Goal: Transaction & Acquisition: Purchase product/service

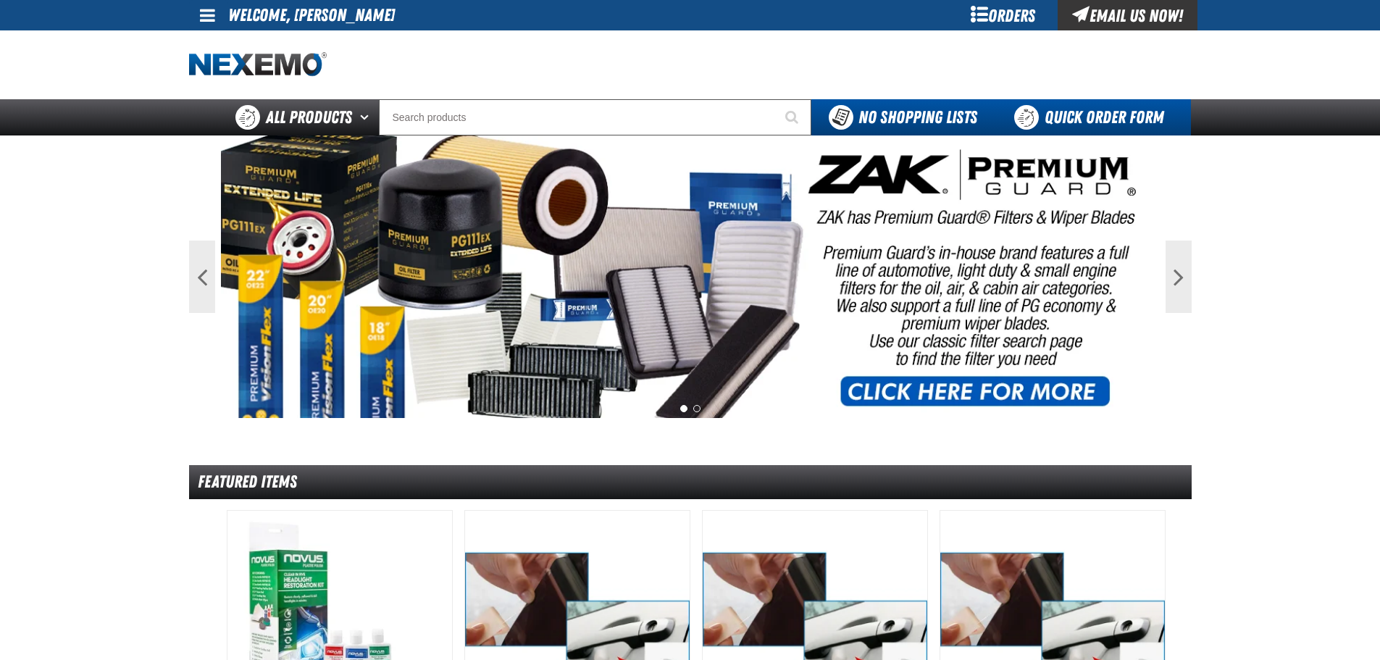
click at [1101, 109] on link "Quick Order Form" at bounding box center [1093, 117] width 196 height 36
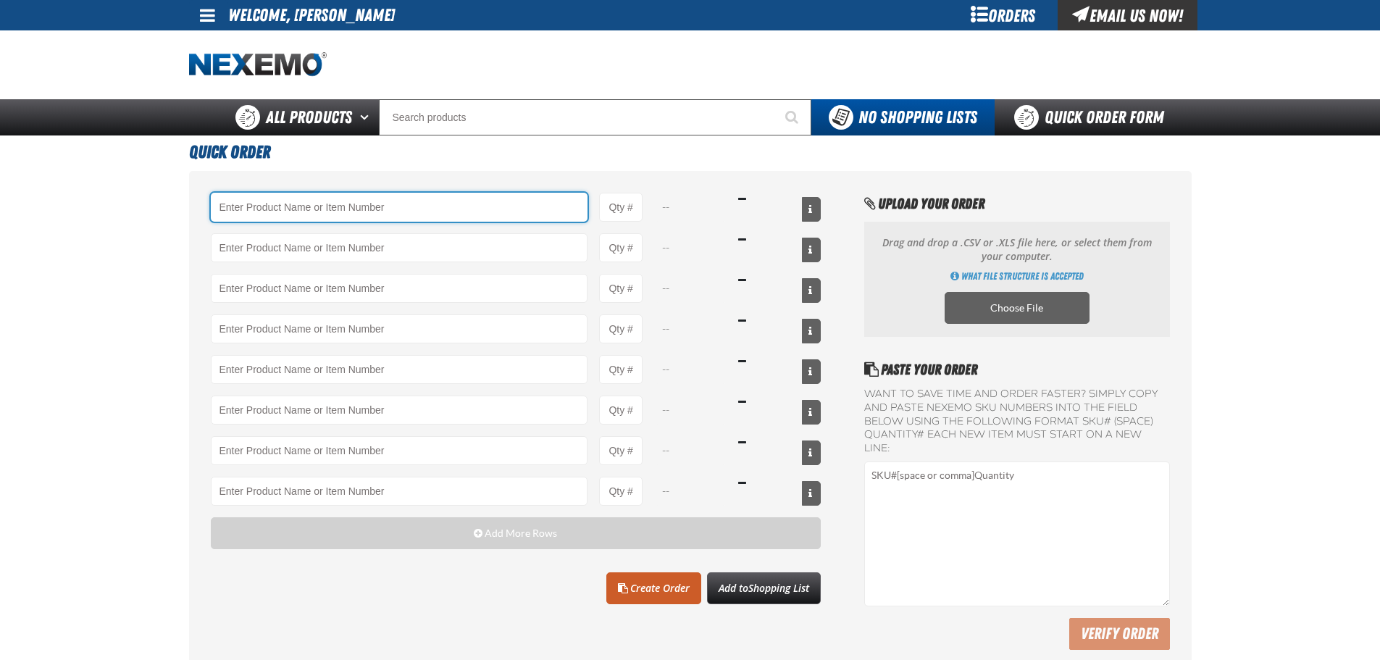
click at [309, 209] on input "Product" at bounding box center [400, 207] width 378 height 29
type input "B"
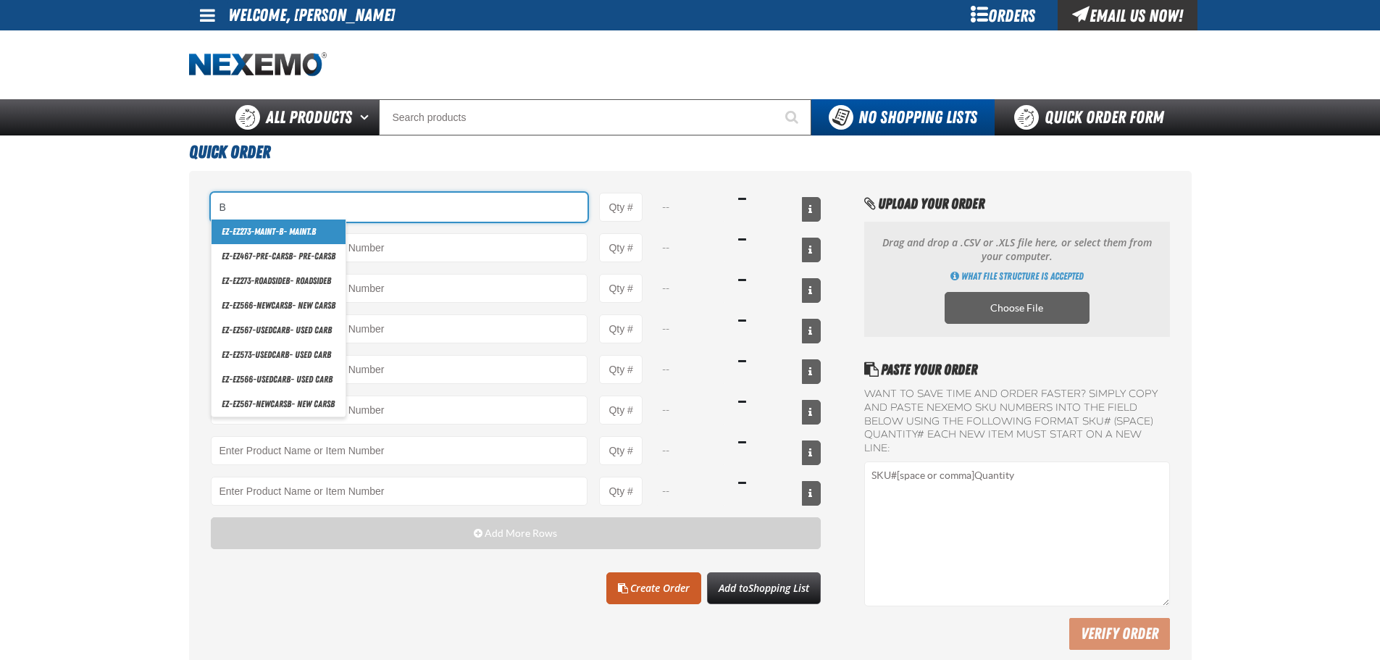
click at [263, 204] on input "B" at bounding box center [400, 207] width 378 height 29
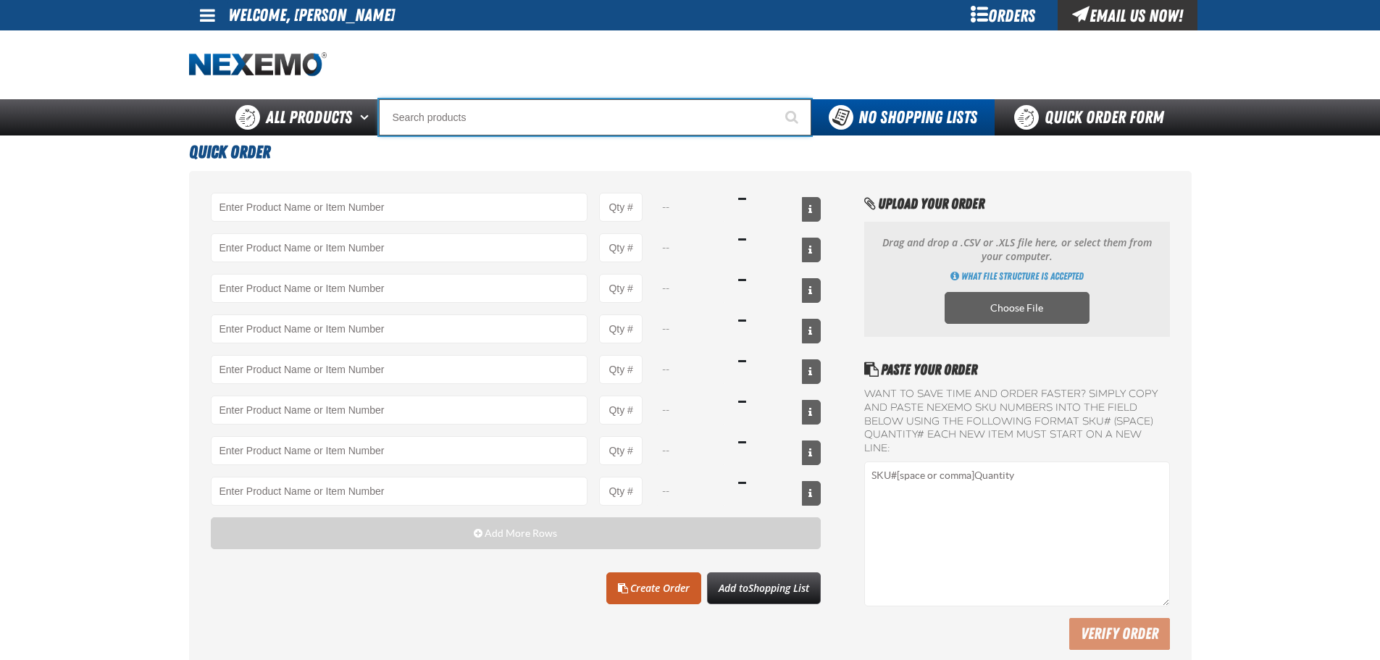
click at [466, 120] on input "Search" at bounding box center [595, 117] width 433 height 36
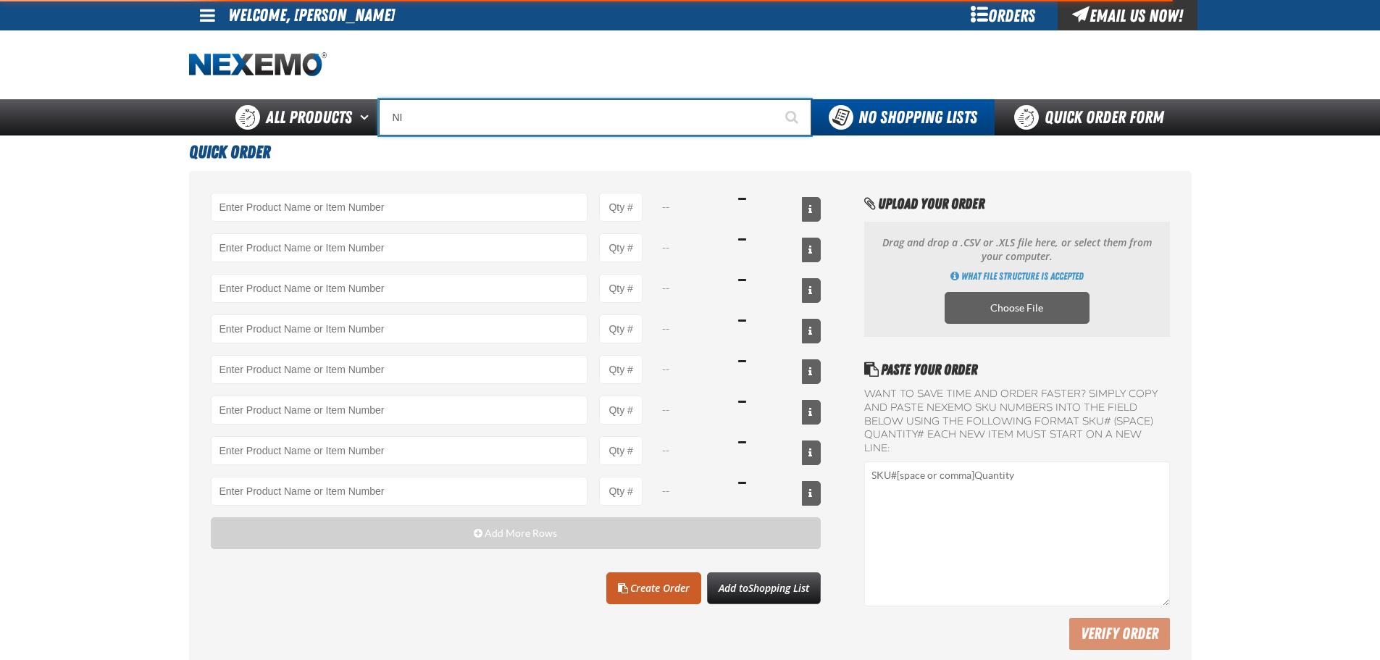
type input "NIT"
type input "NITrogen Machine Filter Kit"
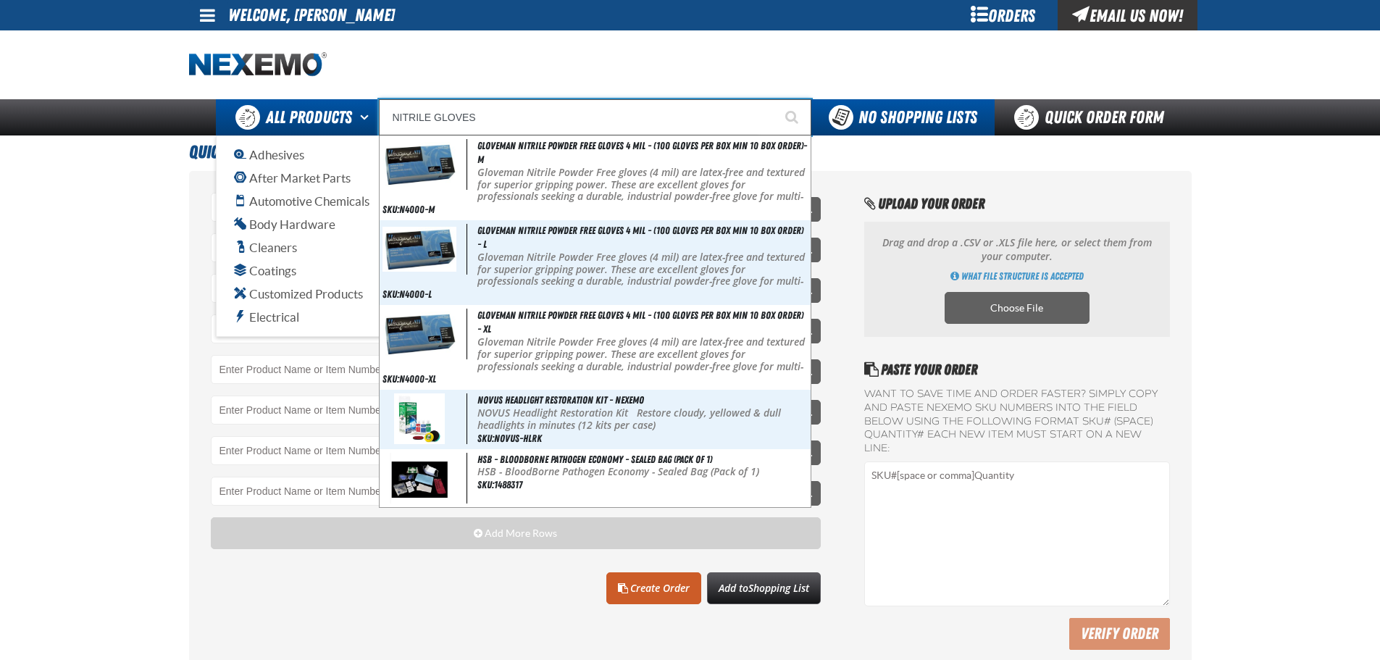
drag, startPoint x: 507, startPoint y: 112, endPoint x: 342, endPoint y: 123, distance: 164.9
click at [342, 123] on div "Back All Products Adhesives After Market Parts Automotive Chemicals Body Hardwa…" at bounding box center [690, 117] width 1014 height 36
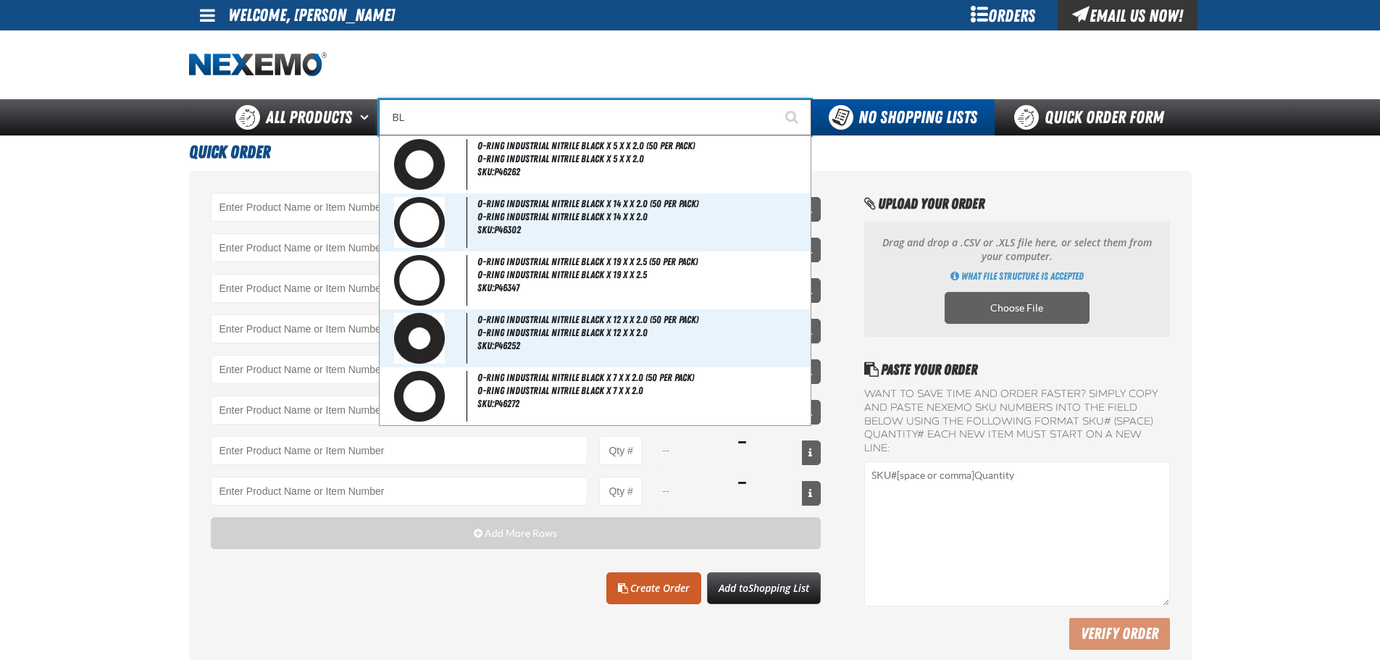
type input "B"
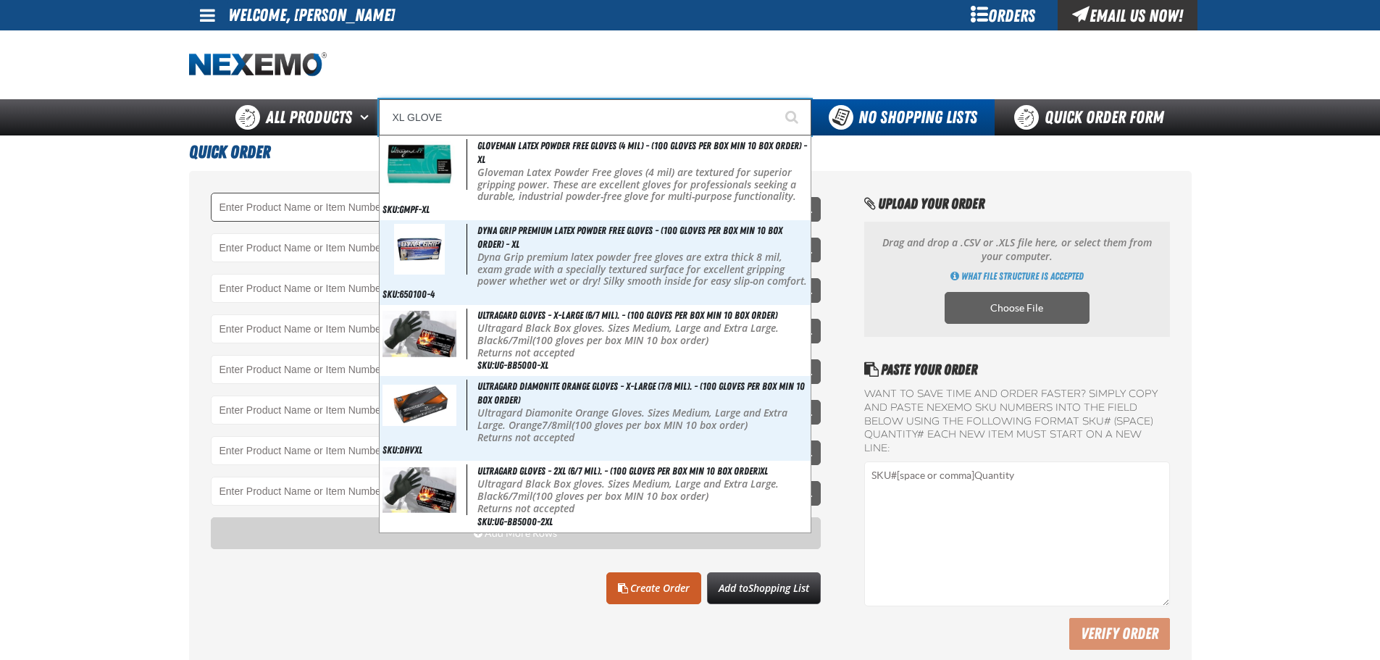
type input "XL GLOVE"
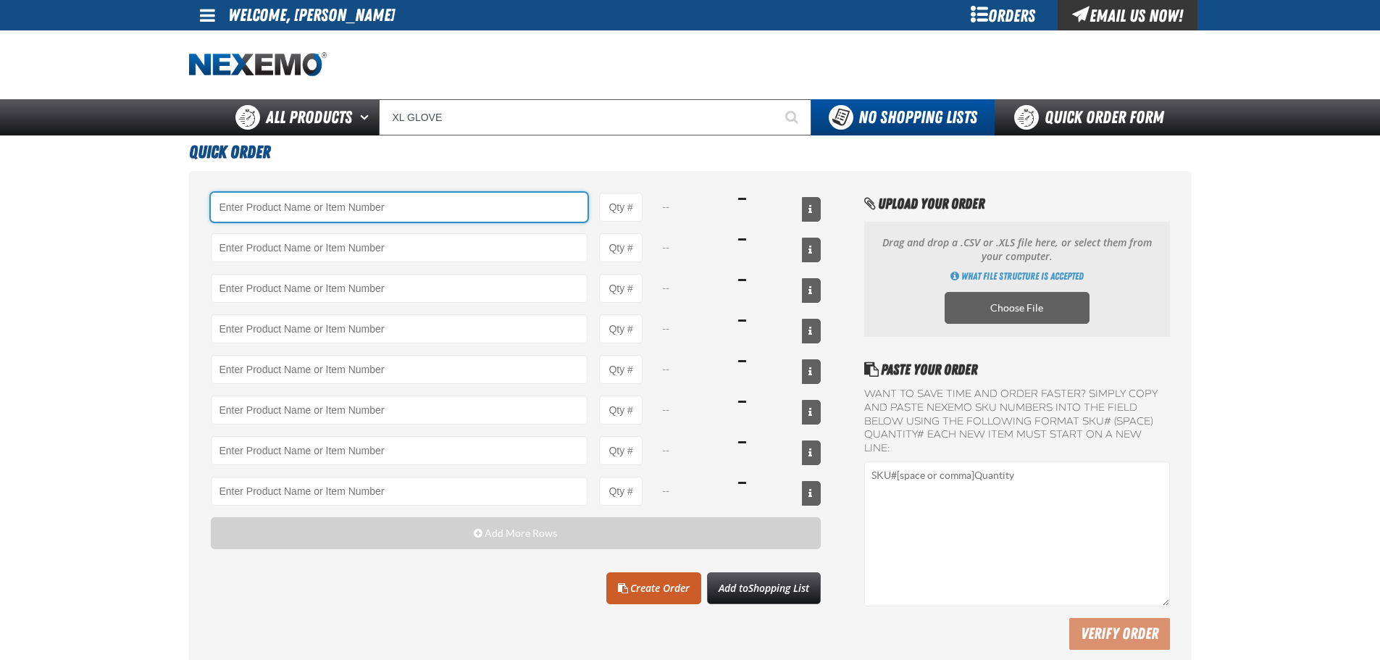
click at [264, 199] on input "Product" at bounding box center [400, 207] width 378 height 29
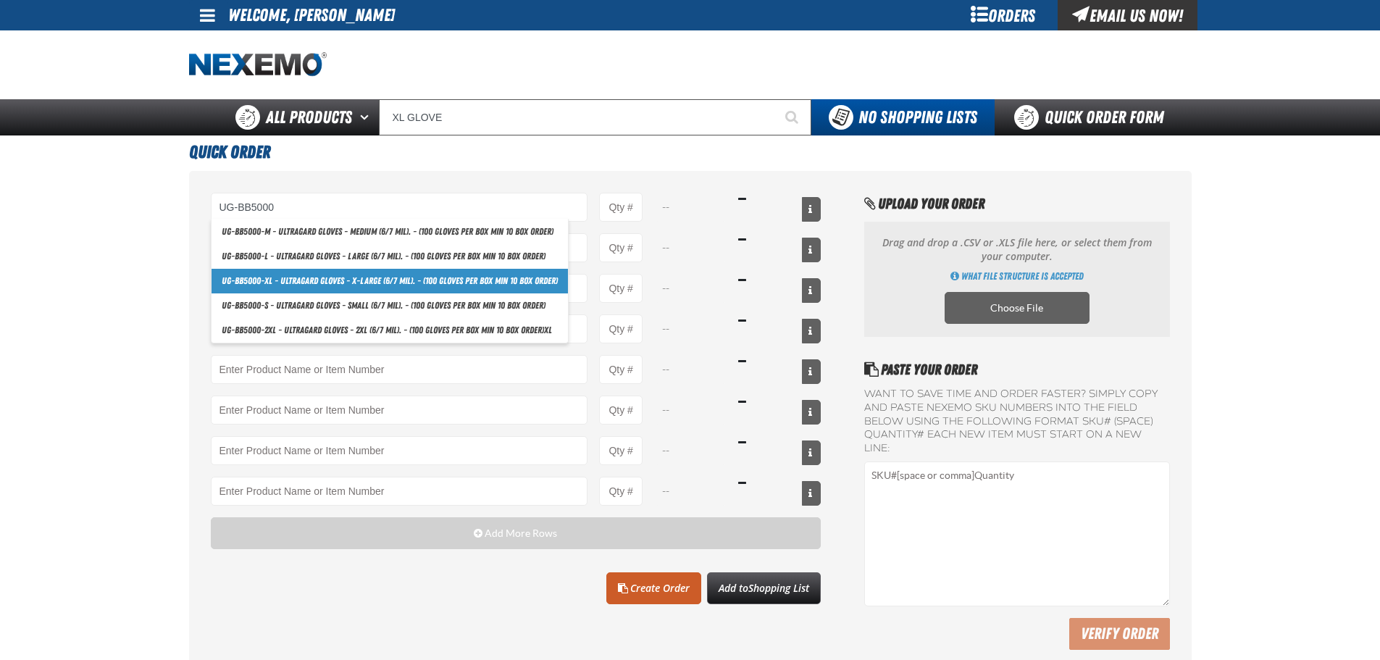
click at [327, 278] on link "UG-BB5000 -XL - Ultragard gloves - X-Large (6/7 mil). - (100 gloves per box MIN…" at bounding box center [390, 281] width 357 height 25
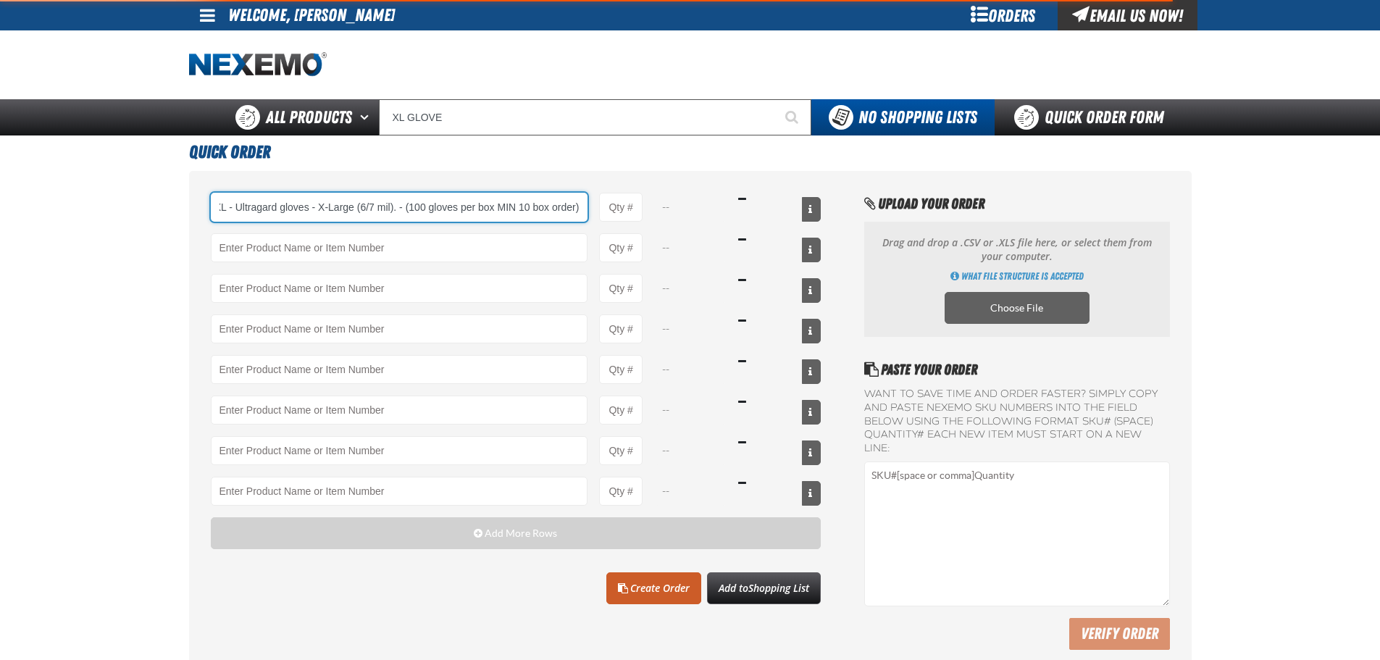
type input "UG-BB5000-XL - Ultragard gloves - X-Large (6/7 mil). - (100 gloves per box MIN …"
type input "1"
select select "box"
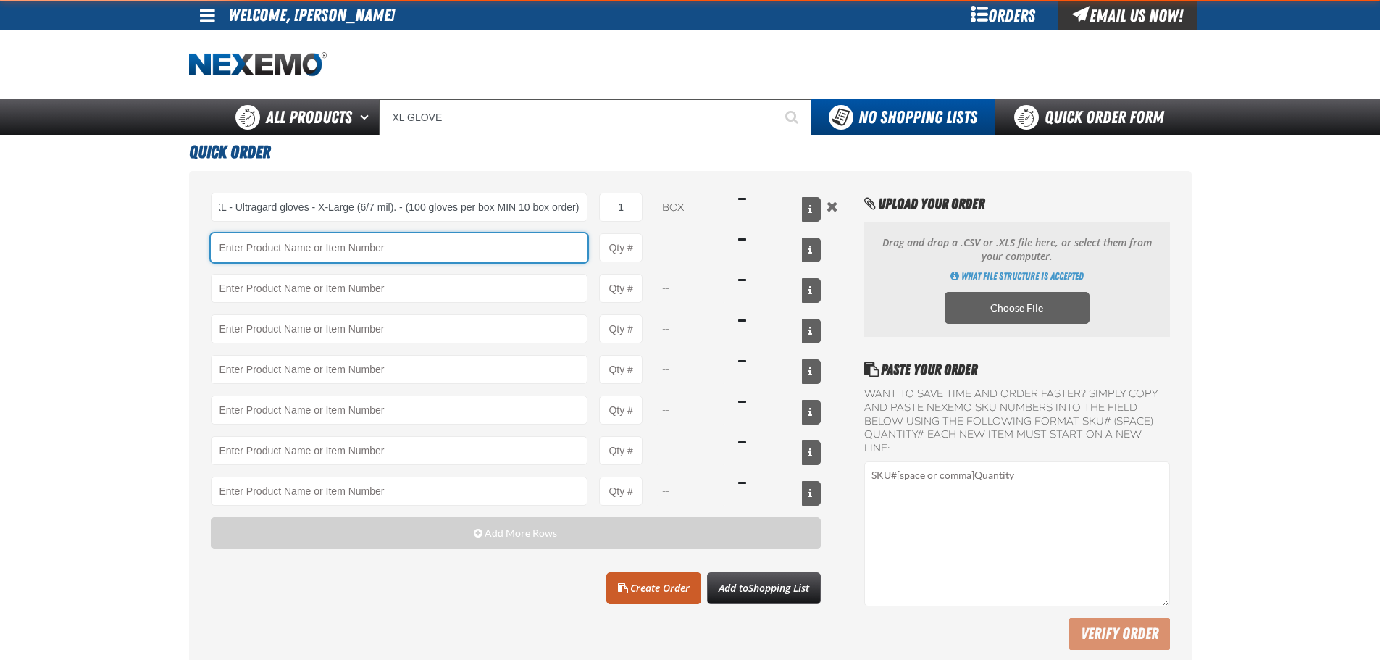
scroll to position [0, 0]
click at [327, 256] on input "Product" at bounding box center [400, 247] width 378 height 29
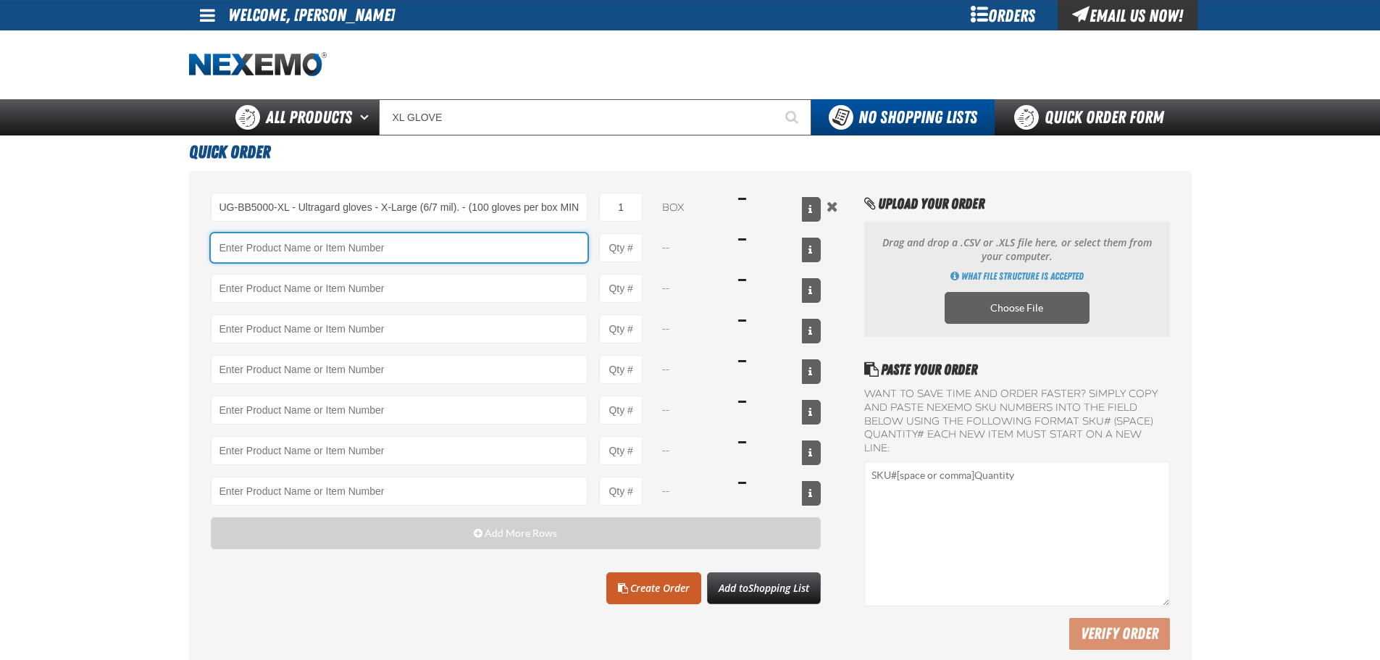
type input "UG-BB5000-XL - Ultragard gloves - X-Large (6/7 mil). - (100 gloves per box MIN …"
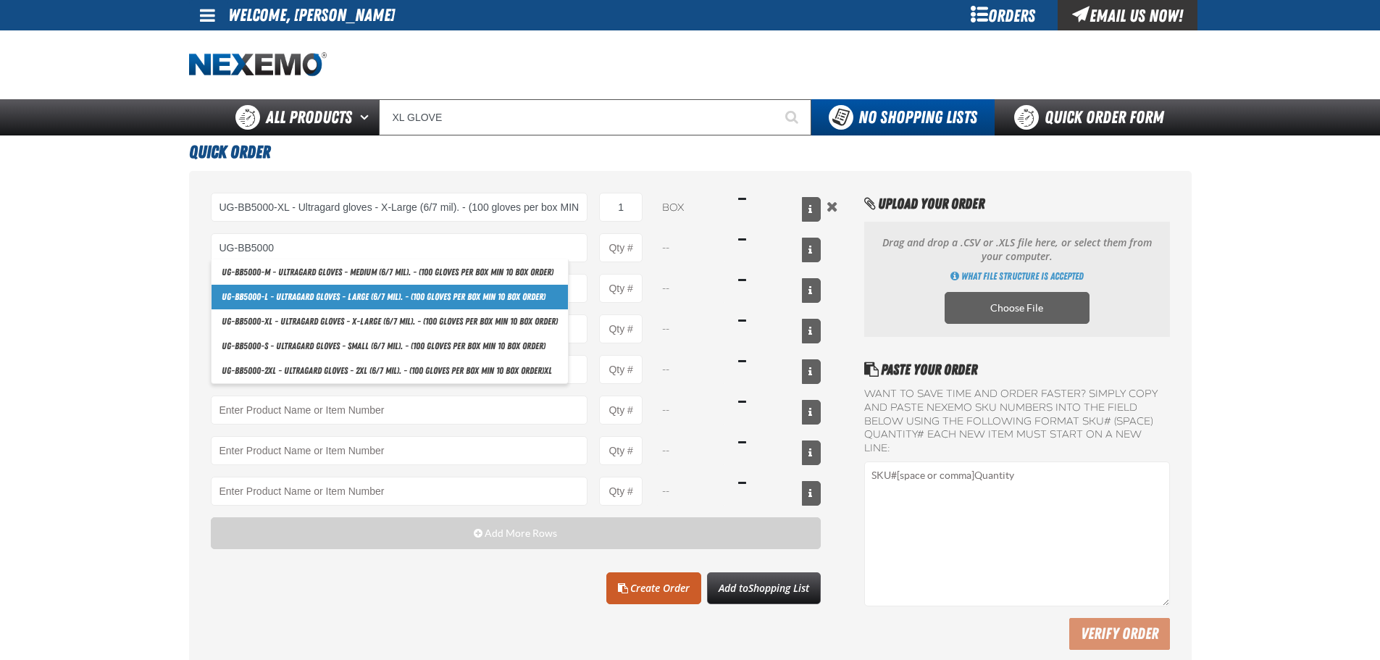
click at [327, 299] on link "UG-BB5000 -L - Ultragard gloves - Large (6/7 mil). - (100 gloves per box MIN 10…" at bounding box center [390, 297] width 357 height 25
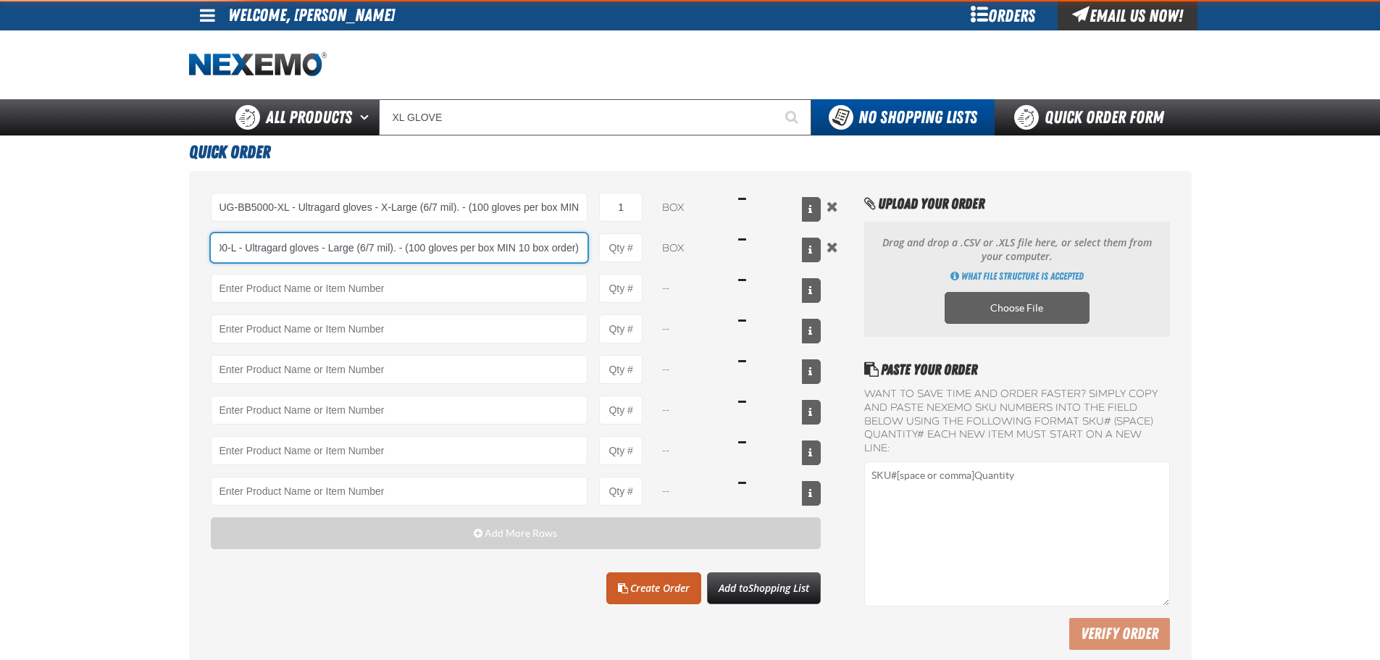
type input "UG-BB5000-L - Ultragard gloves - Large (6/7 mil). - (100 gloves per box MIN 10 …"
type input "1"
select select "box"
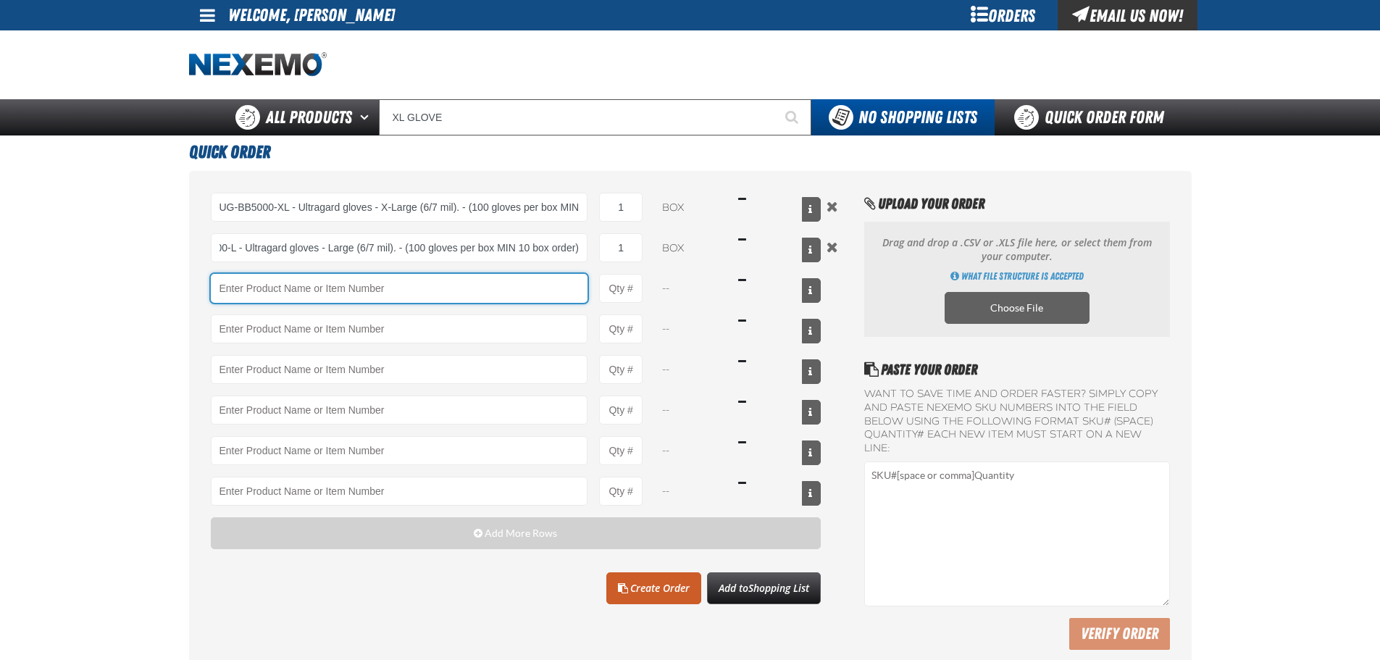
scroll to position [0, 0]
click at [295, 291] on input "Product" at bounding box center [400, 288] width 378 height 29
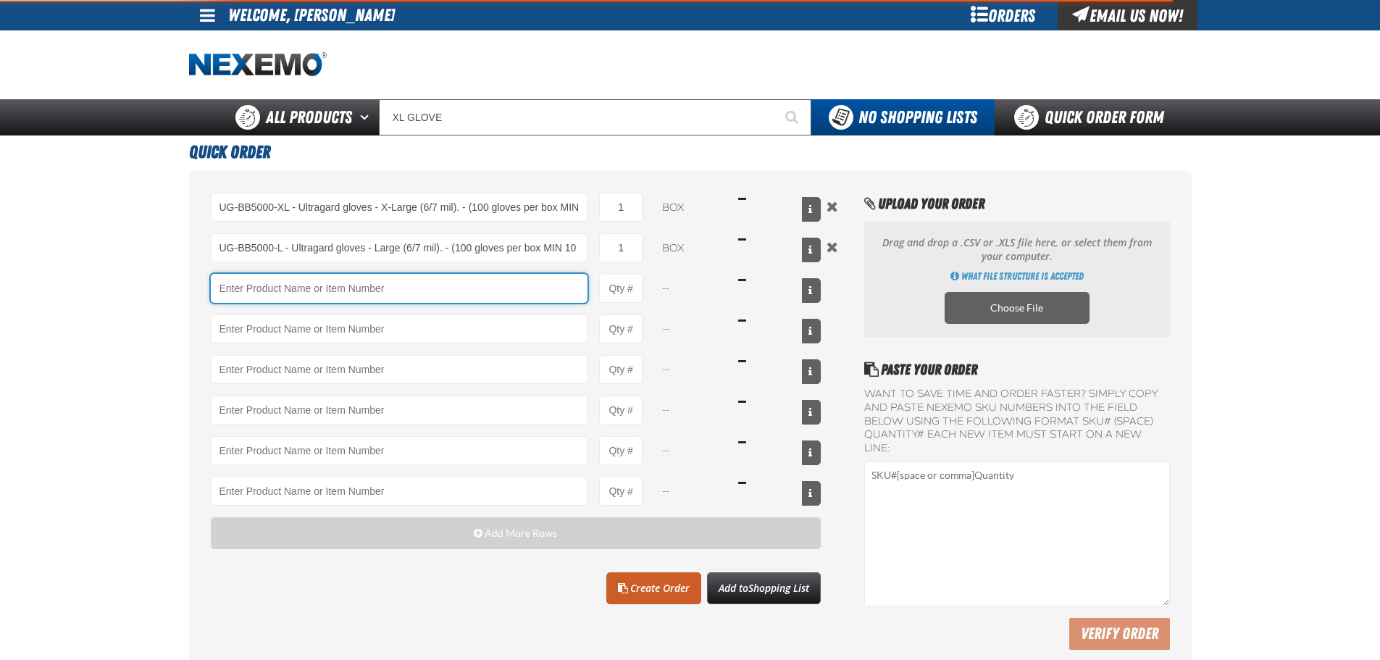
type input "UG-BB5000-L - Ultragard gloves - Large (6/7 mil). - (100 gloves per box MIN 10 …"
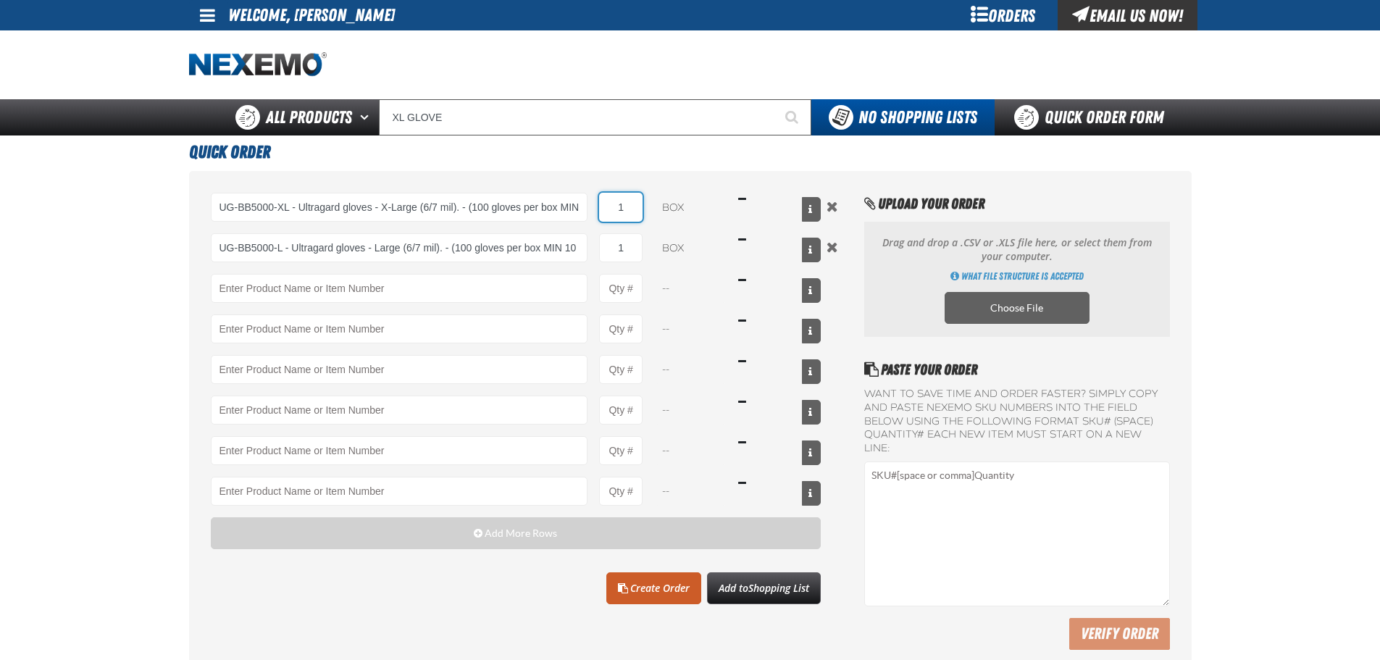
click at [627, 214] on input "1" at bounding box center [620, 207] width 43 height 29
type input "10"
click at [617, 257] on input "1" at bounding box center [620, 247] width 43 height 29
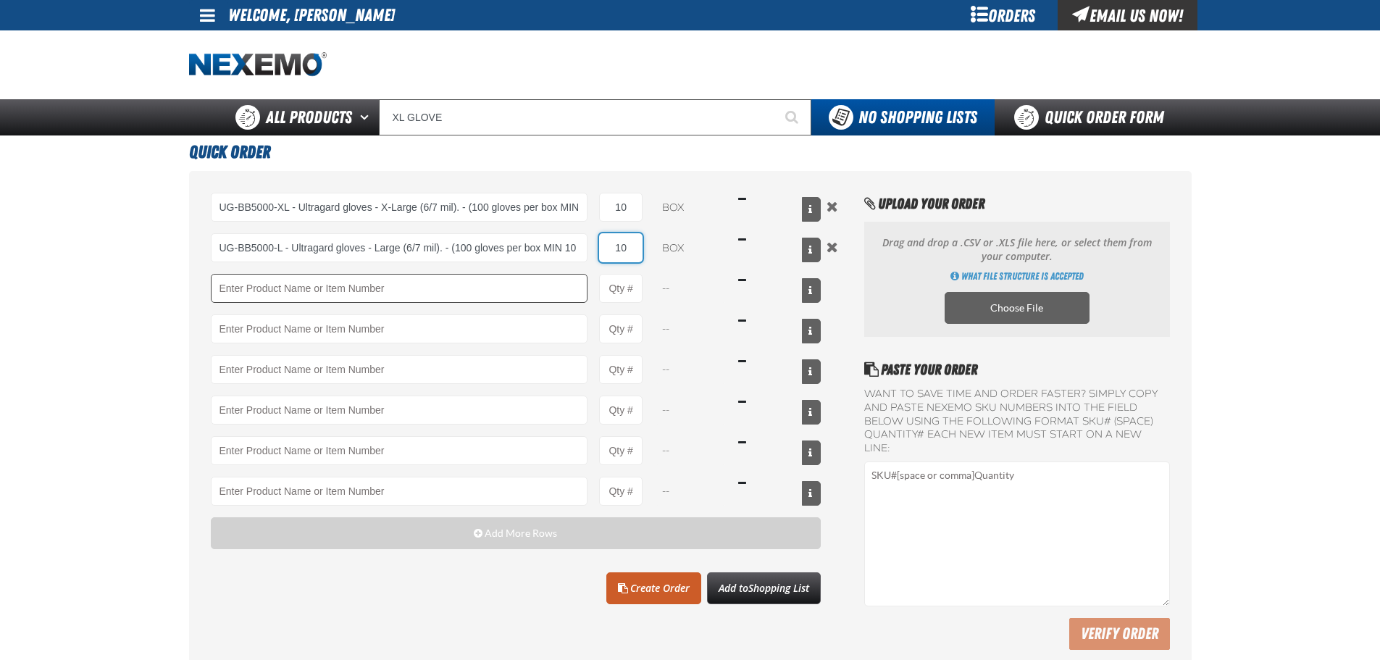
type input "10"
click at [428, 295] on input "Product" at bounding box center [400, 288] width 378 height 29
click at [427, 293] on input "Product" at bounding box center [400, 288] width 378 height 29
click at [428, 293] on input "Product" at bounding box center [400, 288] width 378 height 29
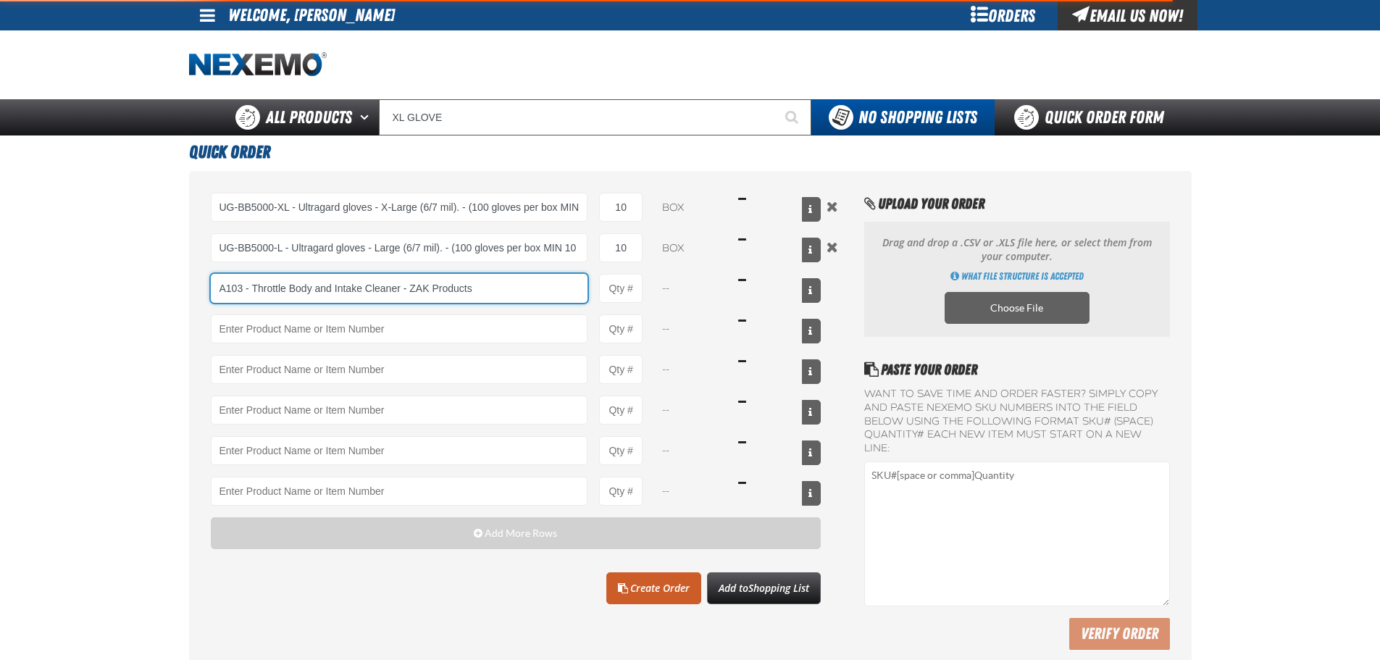
type input "A103 - Throttle Body and Intake Cleaner - ZAK Products"
type input "1"
select select "can"
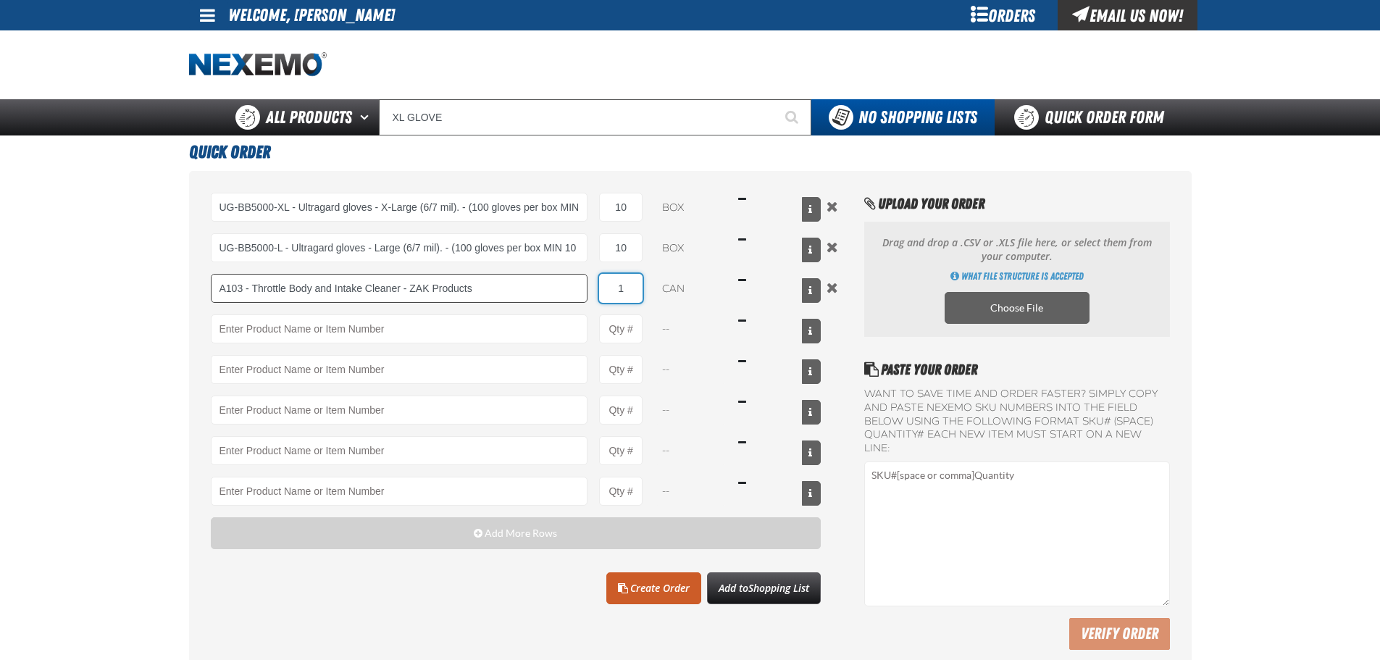
type input "A103 - Throttle Body and Intake Cleaner - ZAK Products"
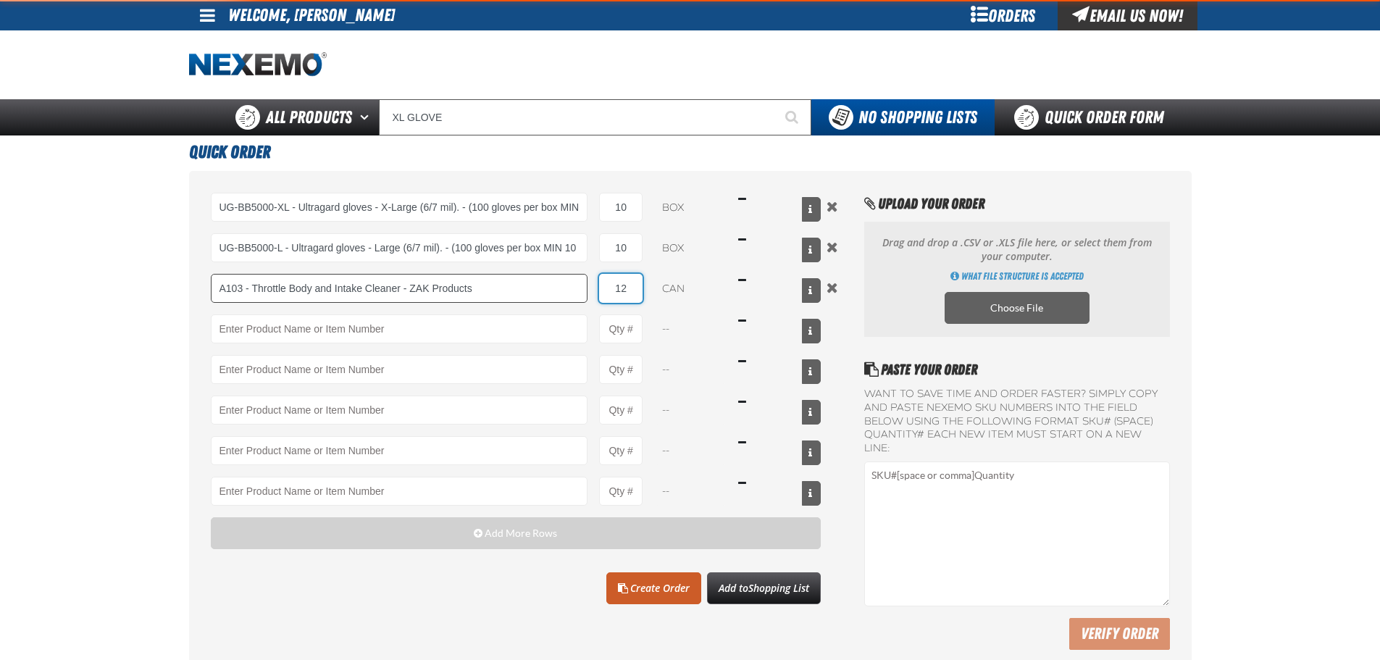
type input "12"
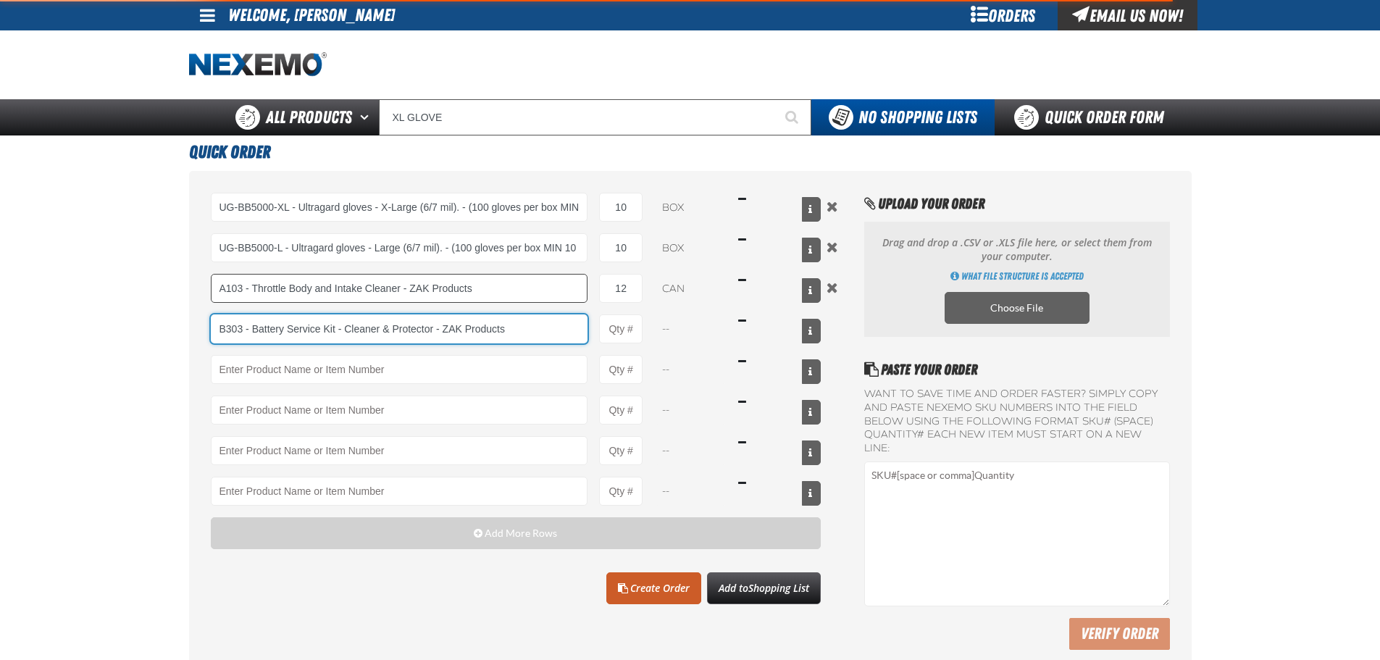
type input "B303 - Battery Service Kit - Cleaner &amp; Protector - ZAK Products"
type input "1"
select select "kit"
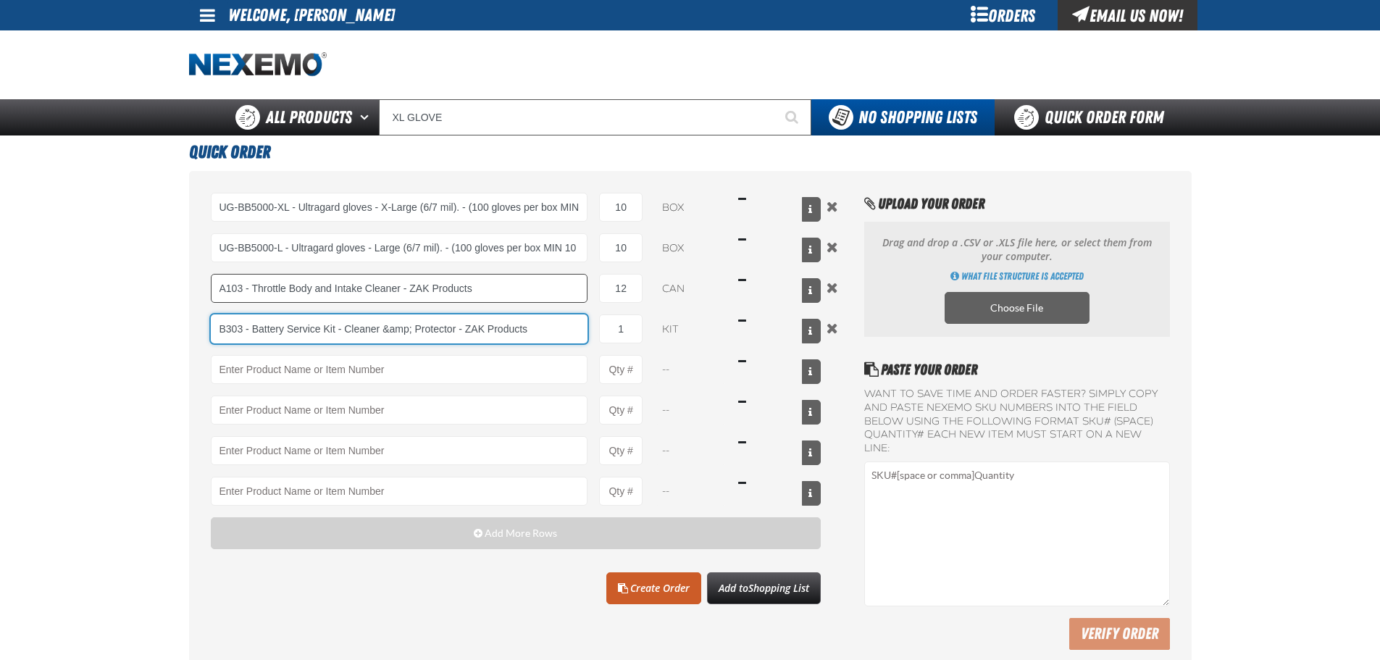
type input "B303 - Battery Service Kit - Cleaner &amp; Protector - ZAK Products"
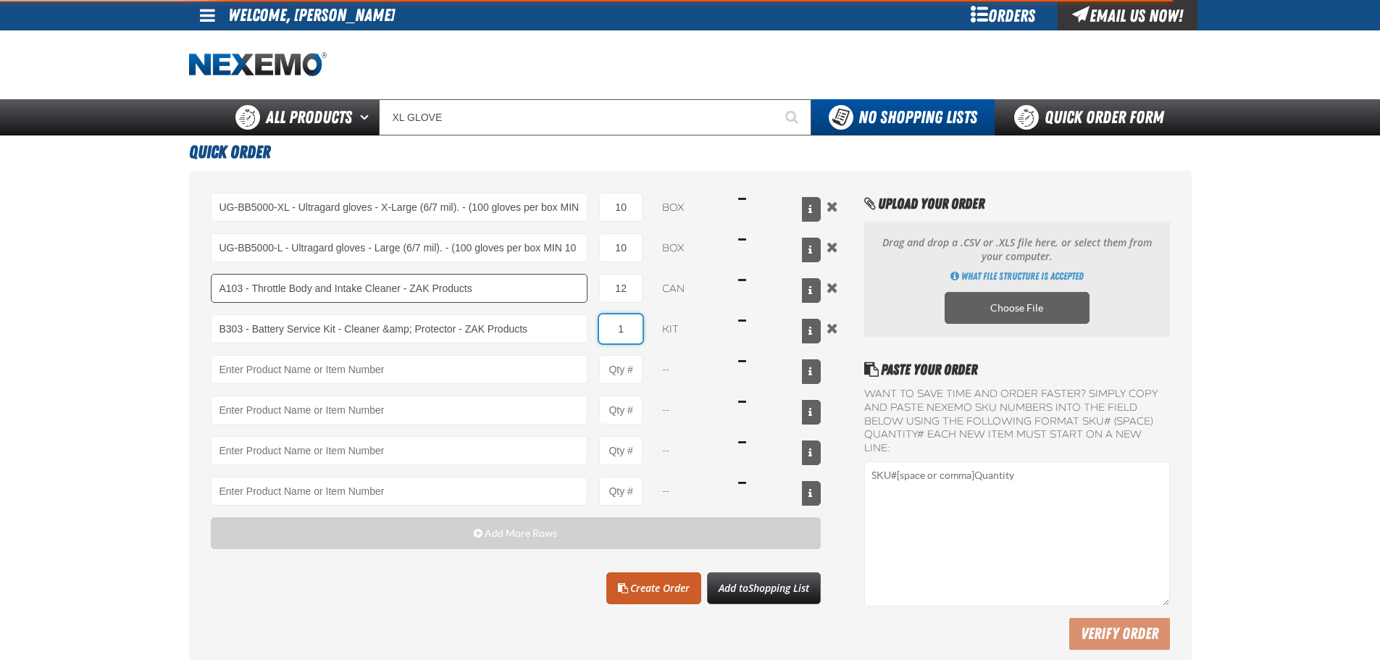
type input "12"
type input "B303 - Battery Service Kit - Cleaner &amp; Protector - ZAK Products"
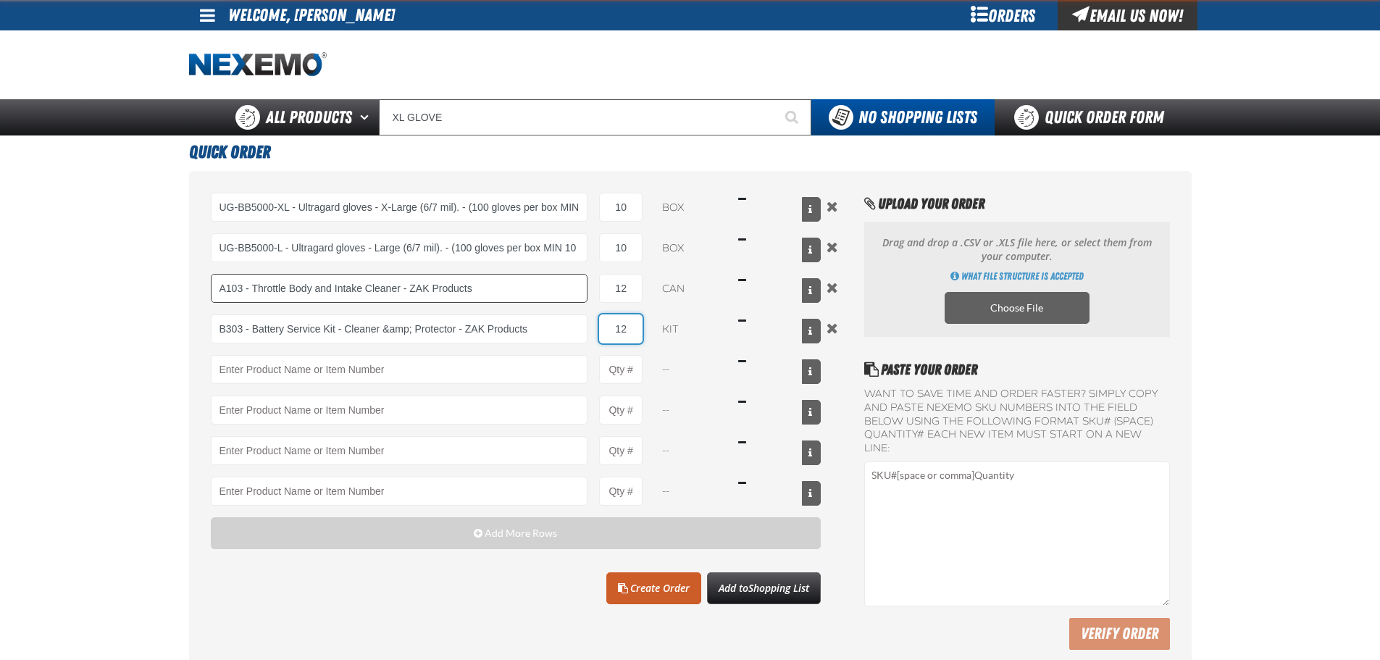
type input "12"
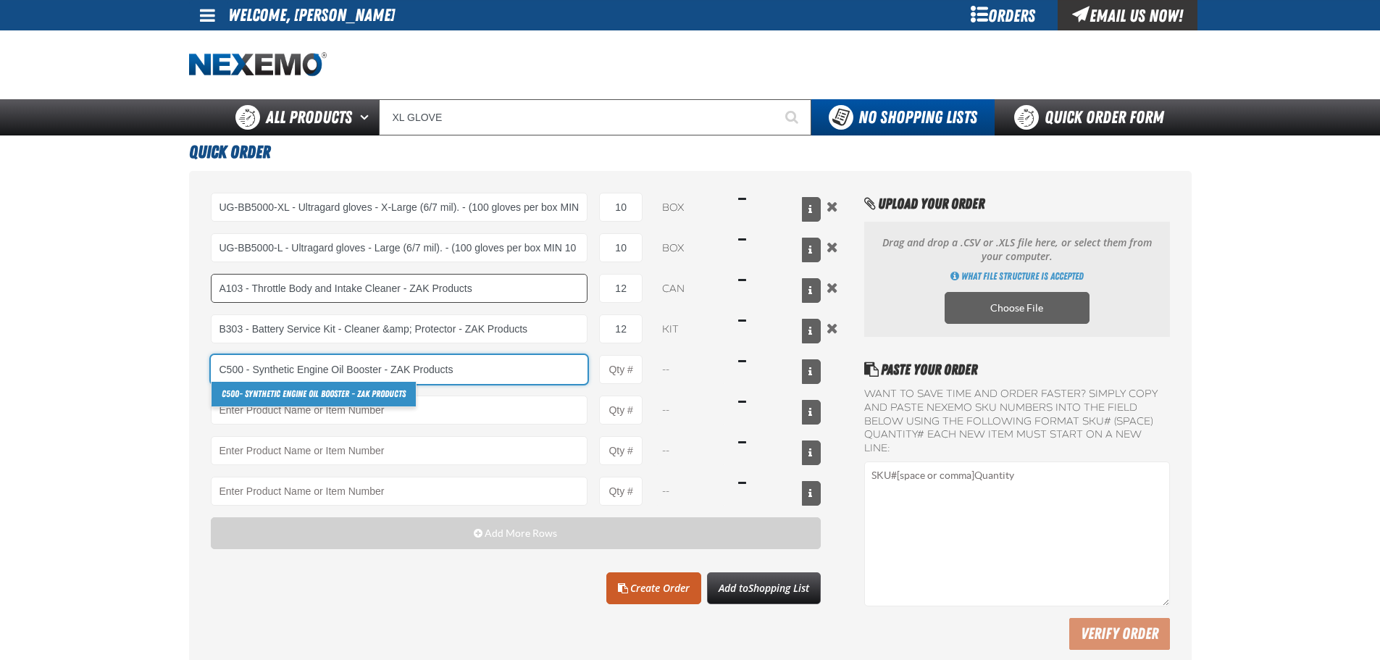
type input "C500 - Synthetic Engine Oil Booster - ZAK Products"
type input "1"
select select "bottle"
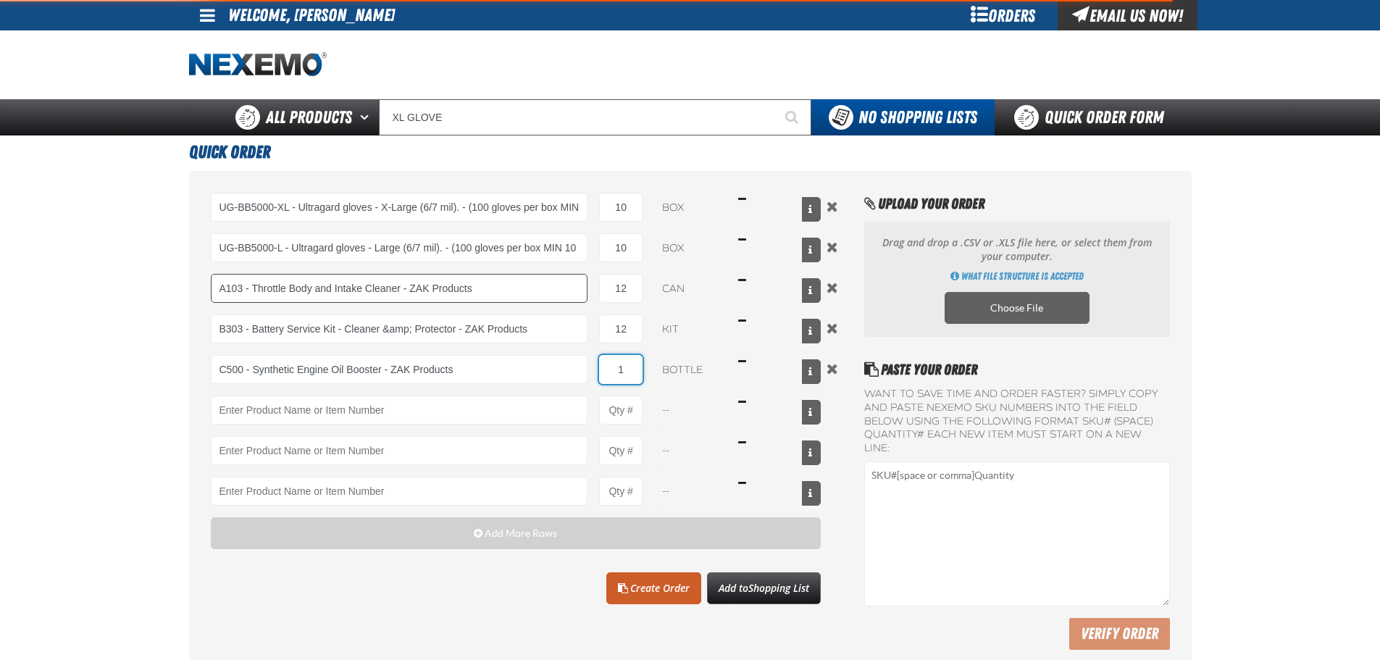
type input "C500 - Synthetic Engine Oil Booster - ZAK Products"
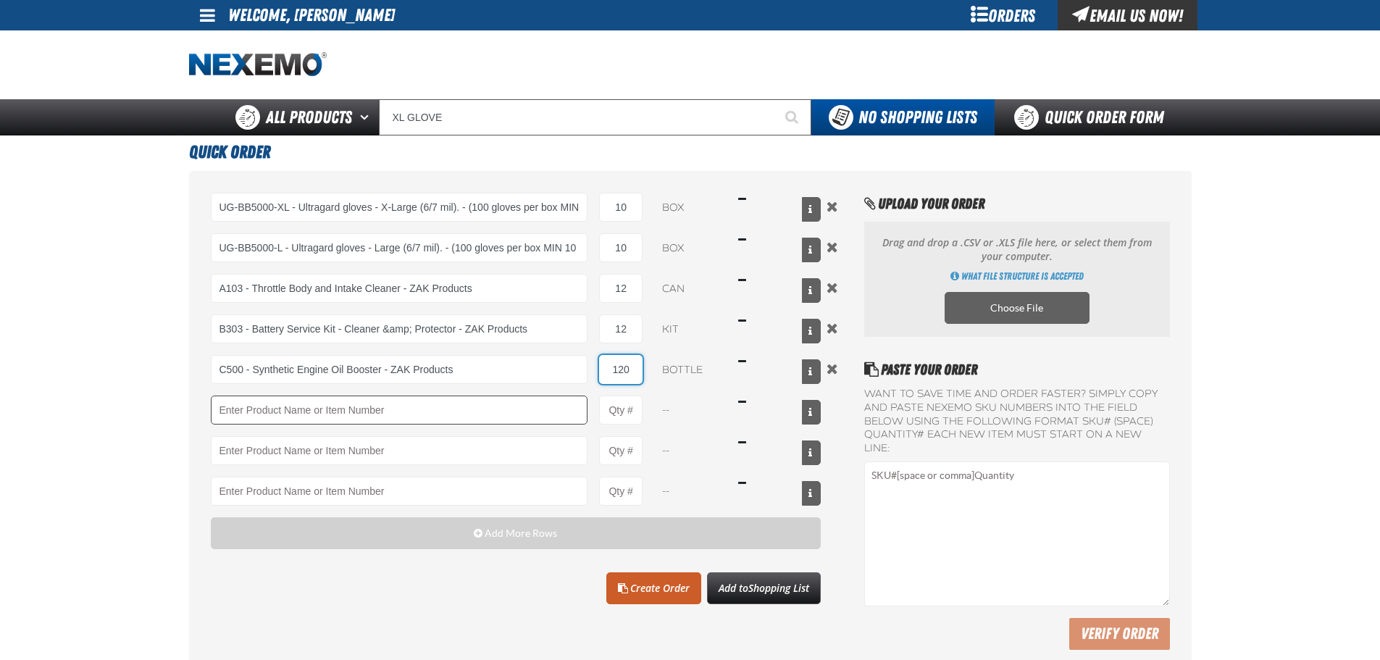
type input "120"
click at [276, 401] on input "Product" at bounding box center [400, 410] width 378 height 29
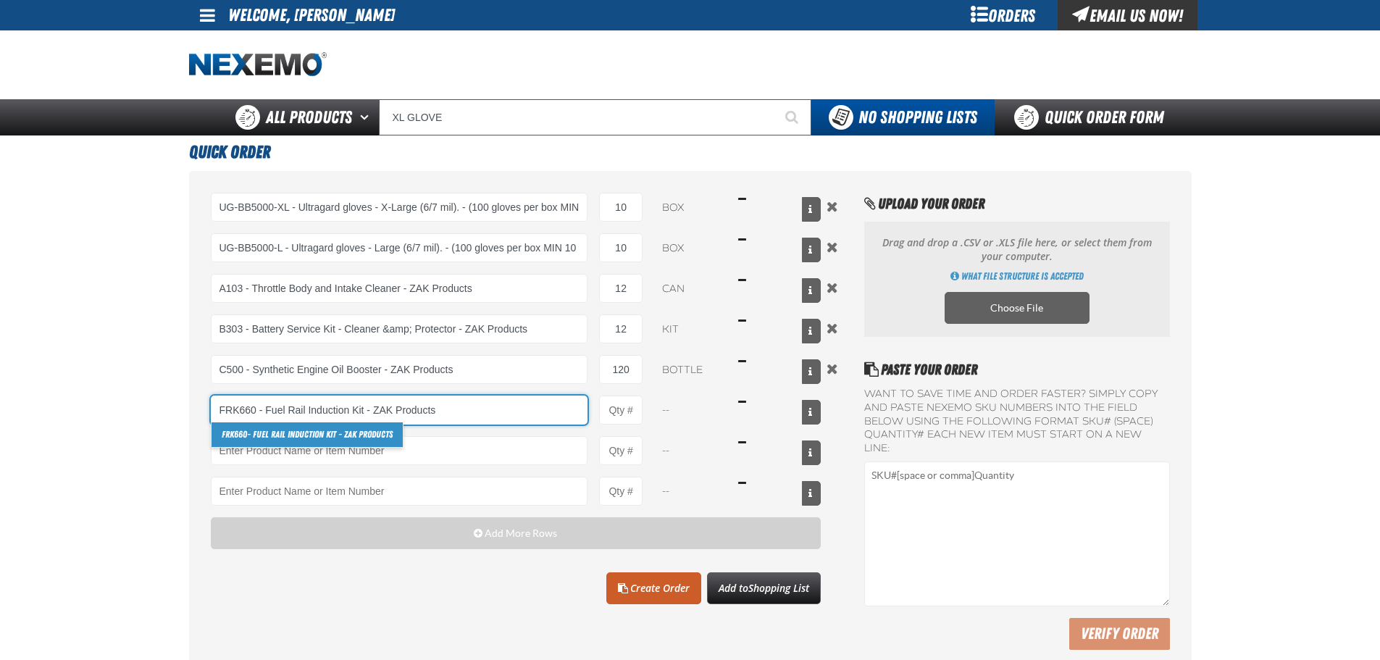
type input "FRK660 - Fuel Rail Induction Kit - ZAK Products"
type input "1"
select select "kit"
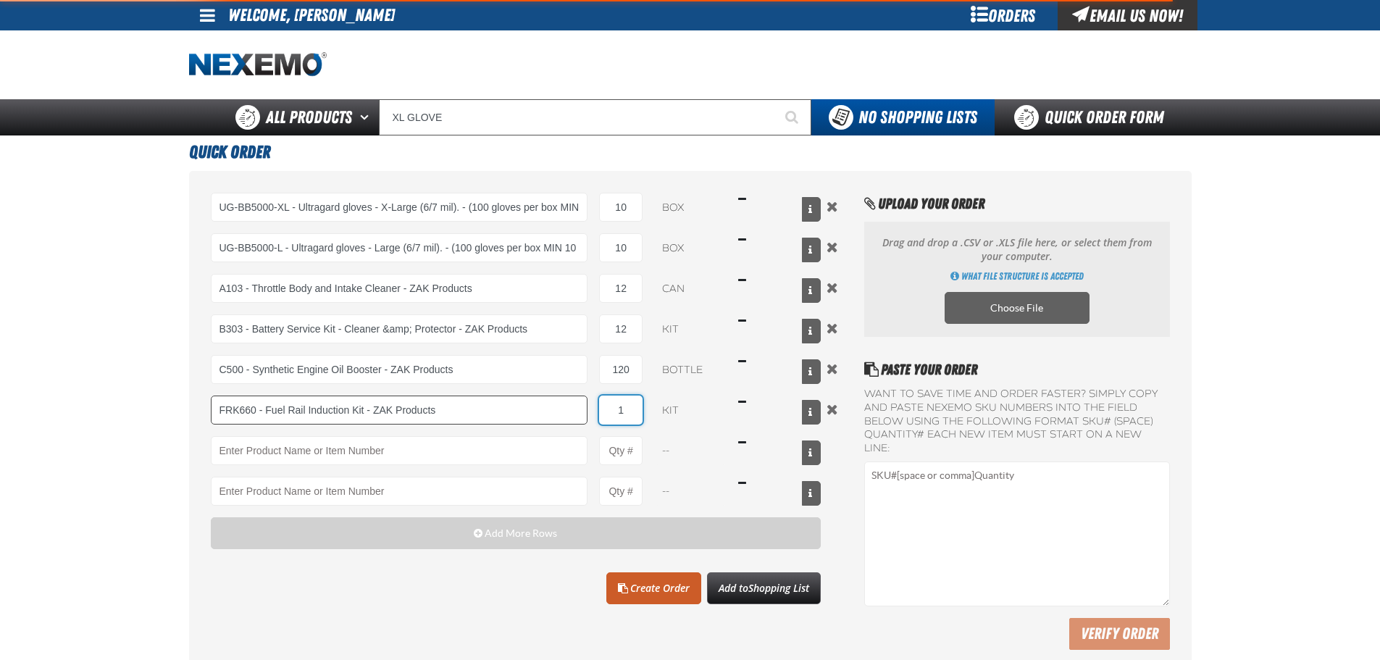
type input "FRK660 - Fuel Rail Induction Kit - ZAK Products"
type input "12"
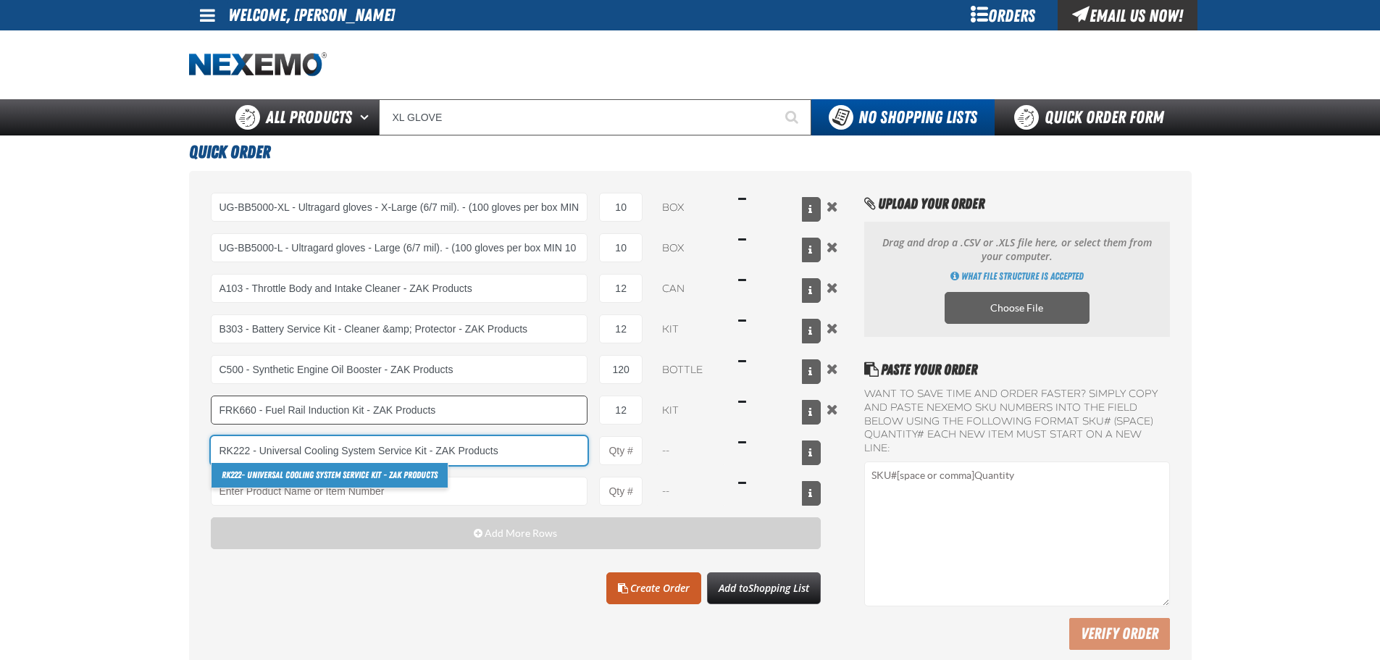
type input "RK222 - Universal Cooling System Service Kit - ZAK Products"
type input "1"
select select "kit"
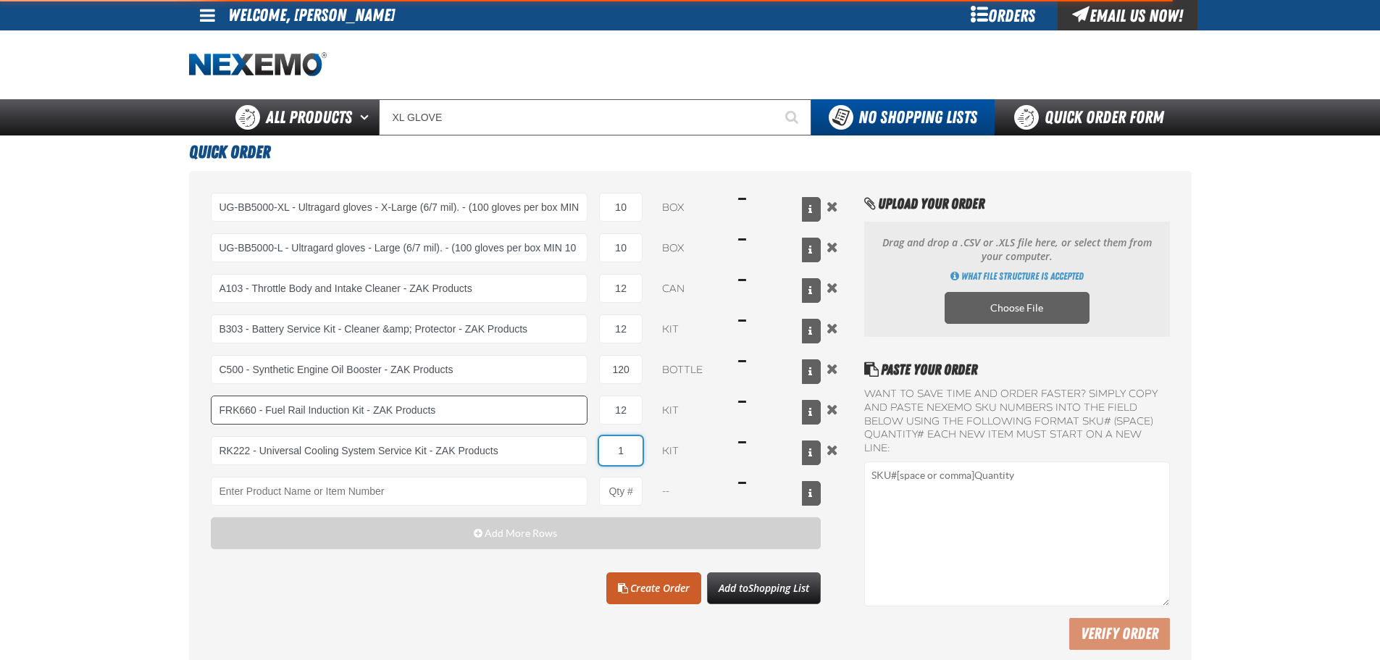
type input "RK222 - Universal Cooling System Service Kit - ZAK Products"
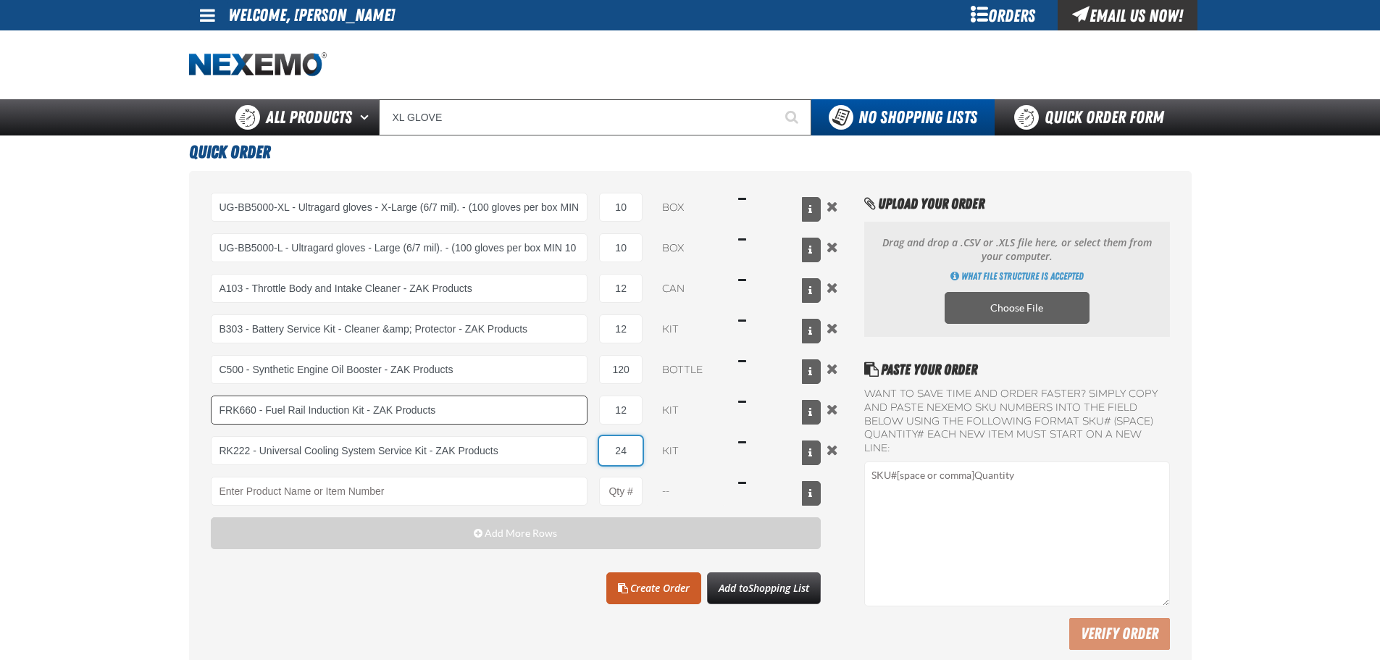
type input "24"
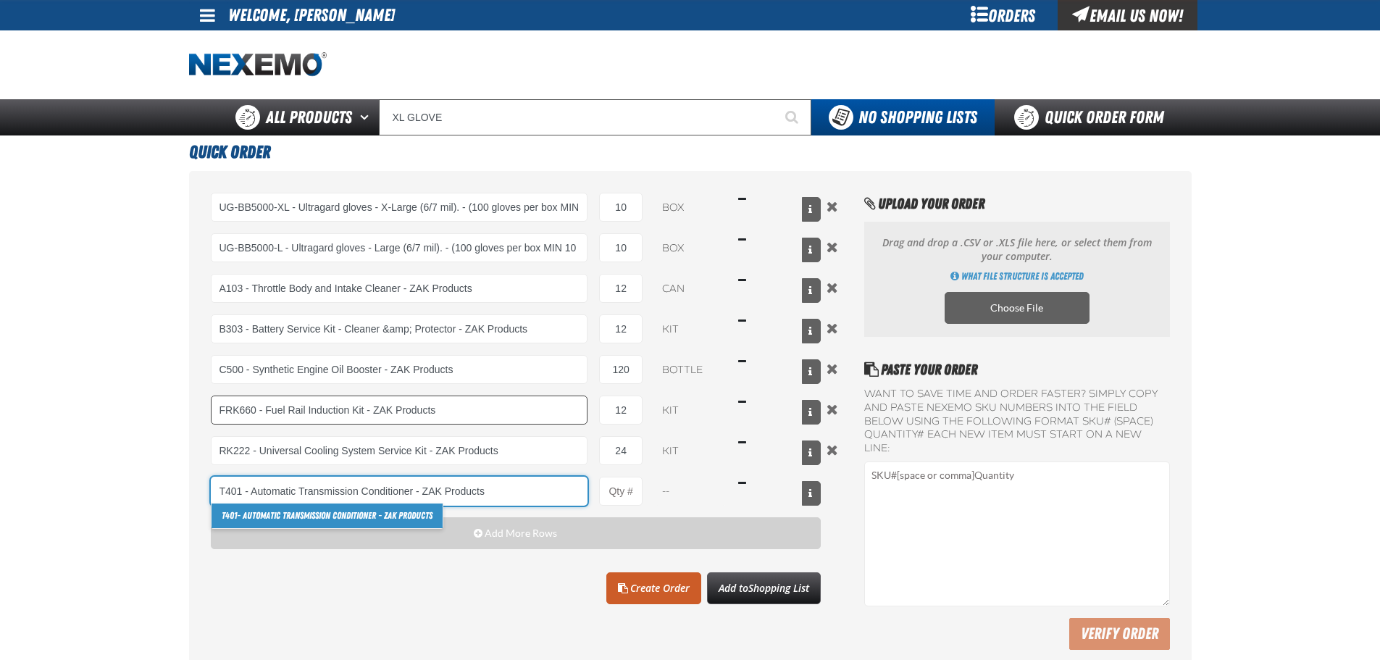
type input "T401 - Automatic Transmission Conditioner - ZAK Products"
type input "1"
select select "bottle"
type input "T401 - Automatic Transmission Conditioner - ZAK Products"
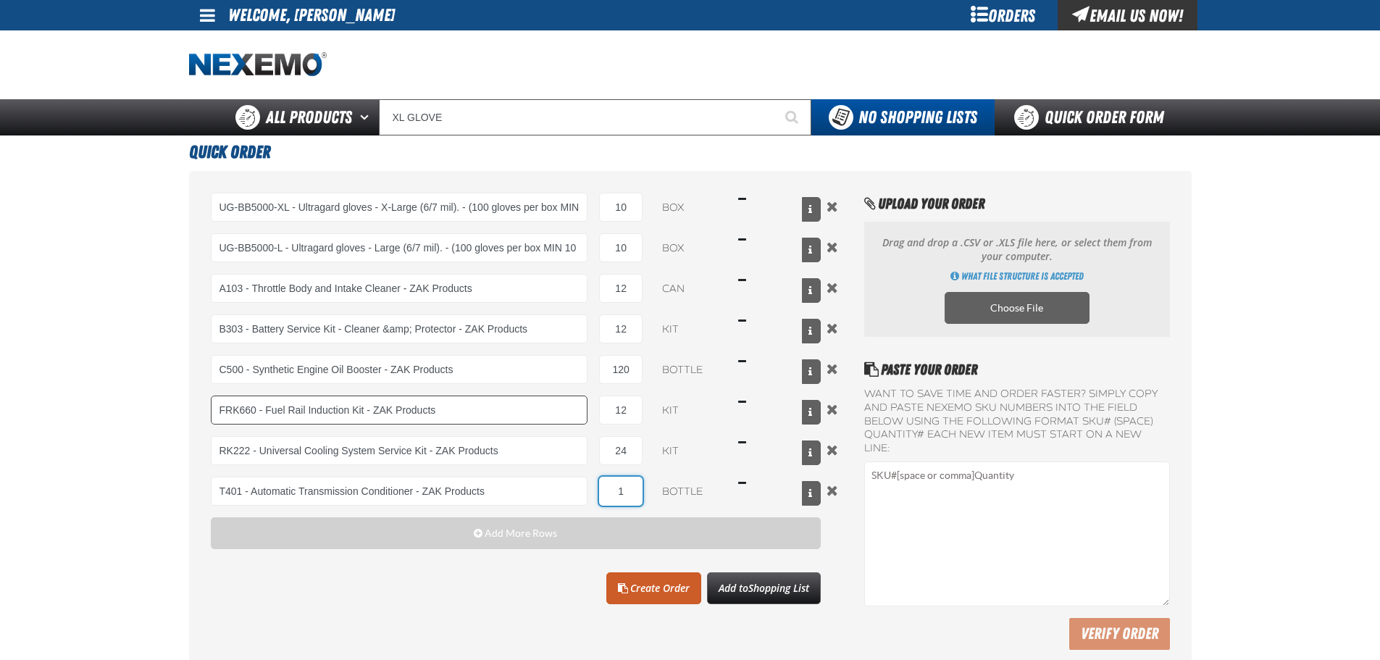
type input "2"
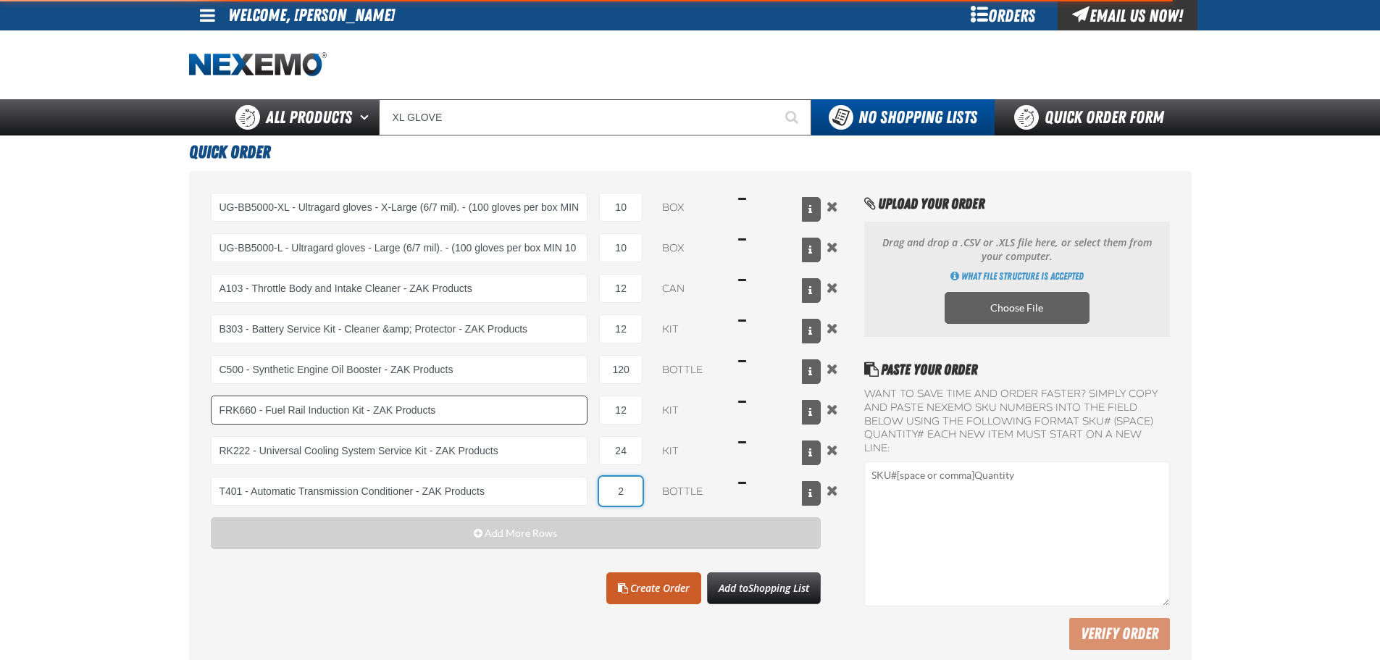
type input "T401 - Automatic Transmission Conditioner - ZAK Products"
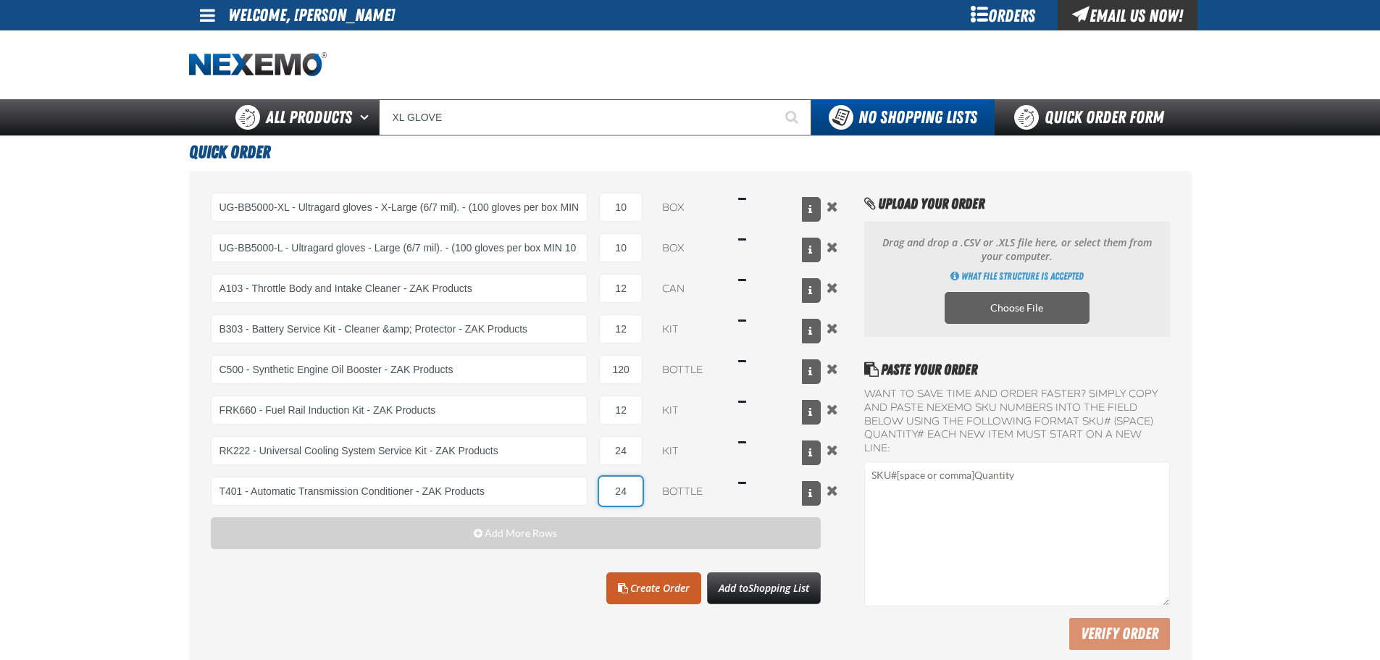
type input "24"
click at [7, 478] on main "Quick Order UG-BB5000-XL - Ultragard gloves - X-Large (6/7 mil). - (100 gloves …" at bounding box center [690, 407] width 1380 height 543
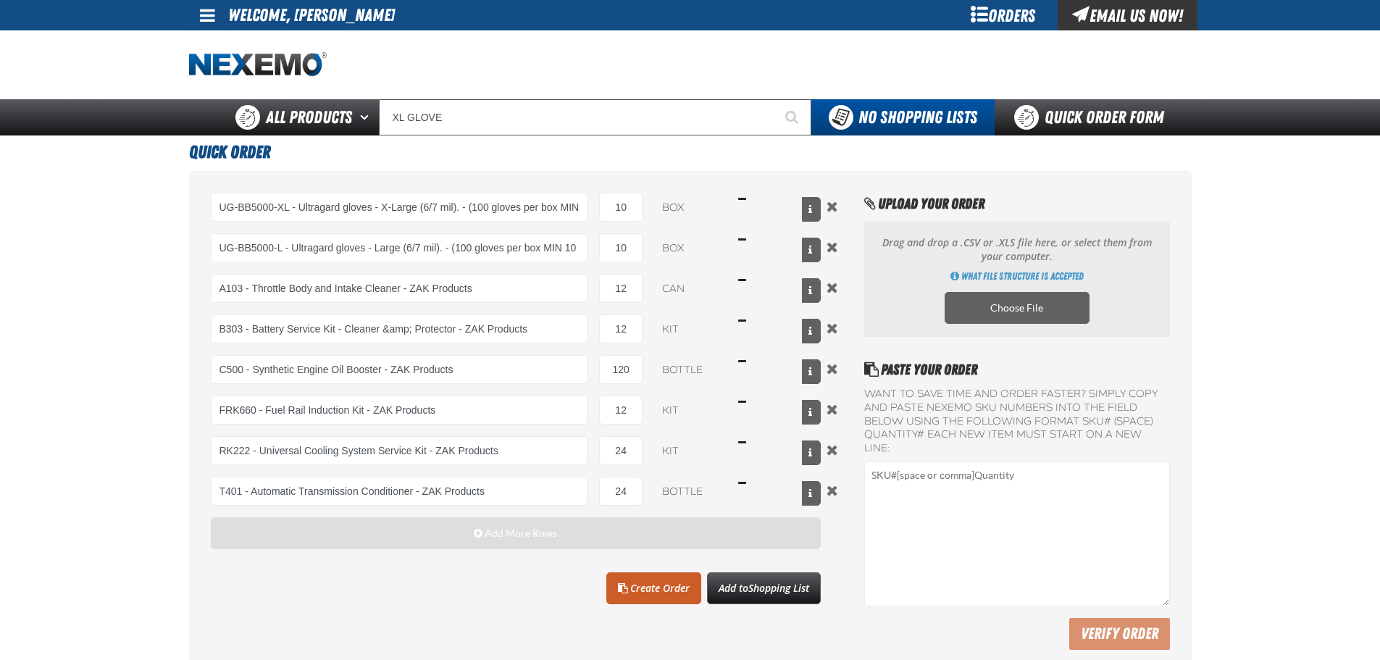
click at [378, 549] on button "Add More Rows" at bounding box center [516, 533] width 611 height 32
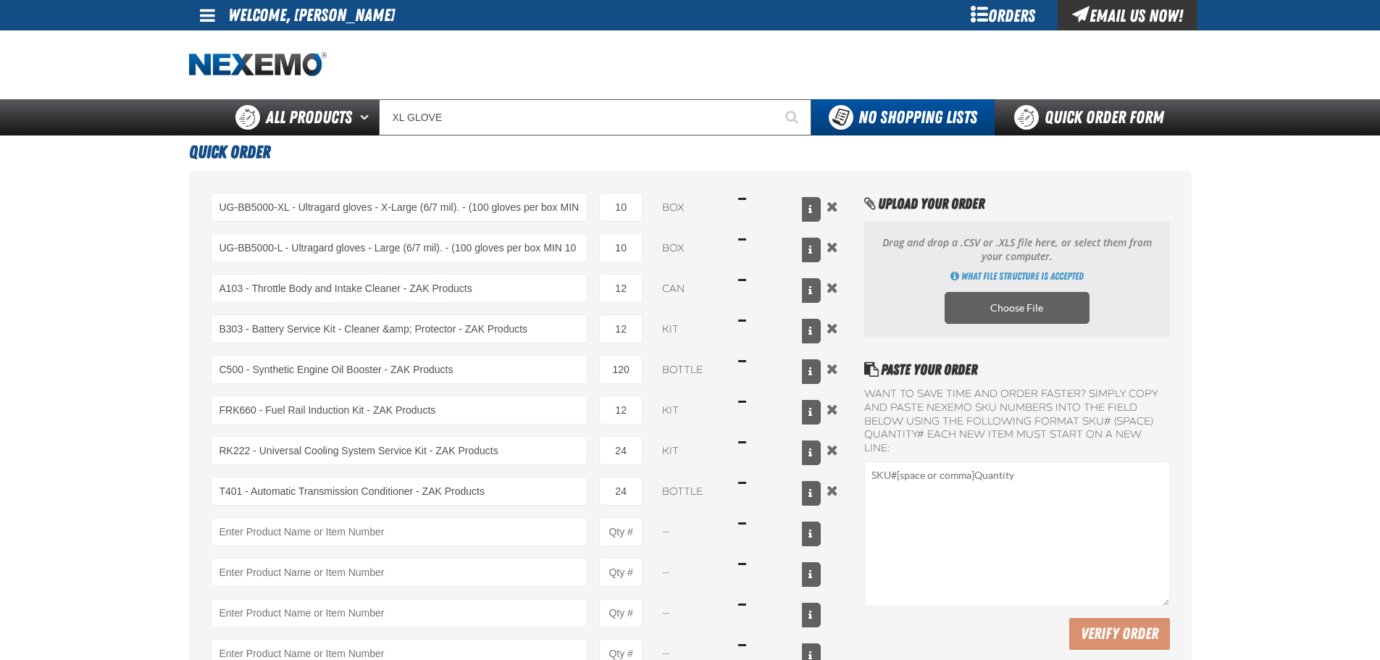
click at [92, 436] on main "Quick Order UG-BB5000-XL - Ultragard gloves - X-Large (6/7 mil). - (100 gloves …" at bounding box center [690, 486] width 1380 height 701
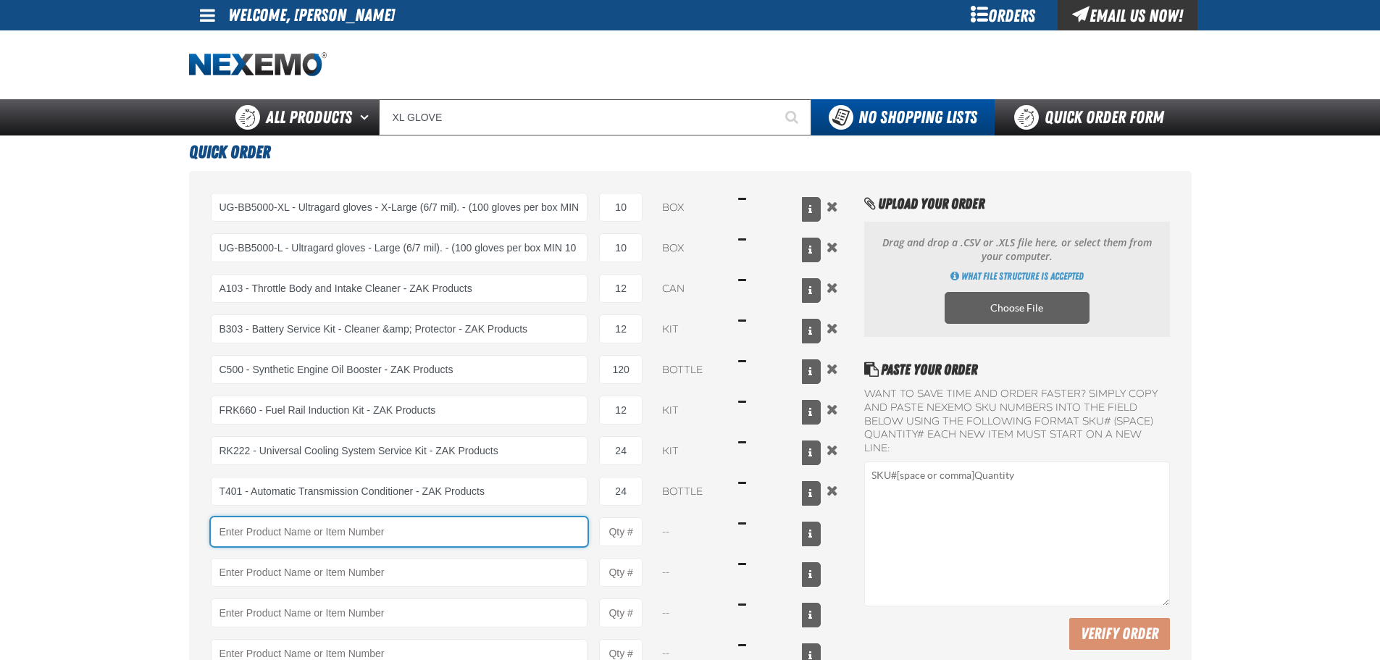
click at [291, 536] on input "Product" at bounding box center [400, 531] width 378 height 29
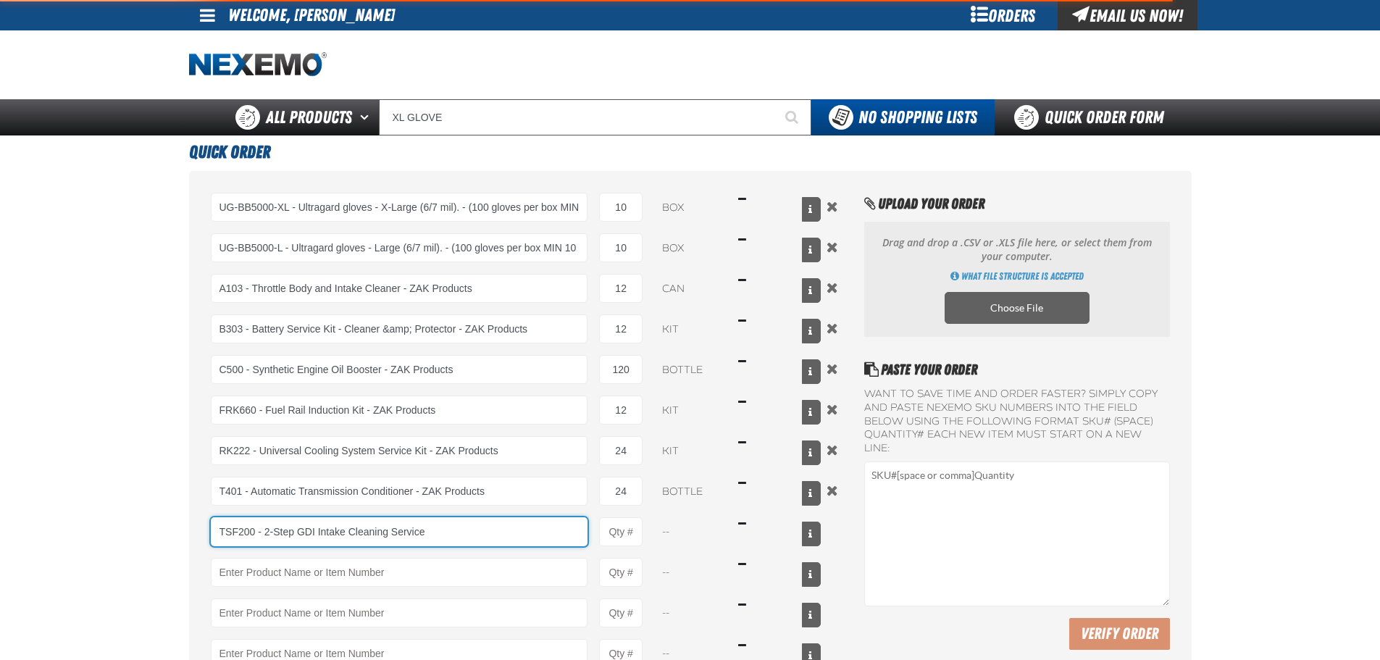
type input "TSF200 - 2-Step GDI Intake Cleaning Service"
type input "1"
select select "kit"
type input "TSF200 - 2-Step GDI Intake Cleaning Service"
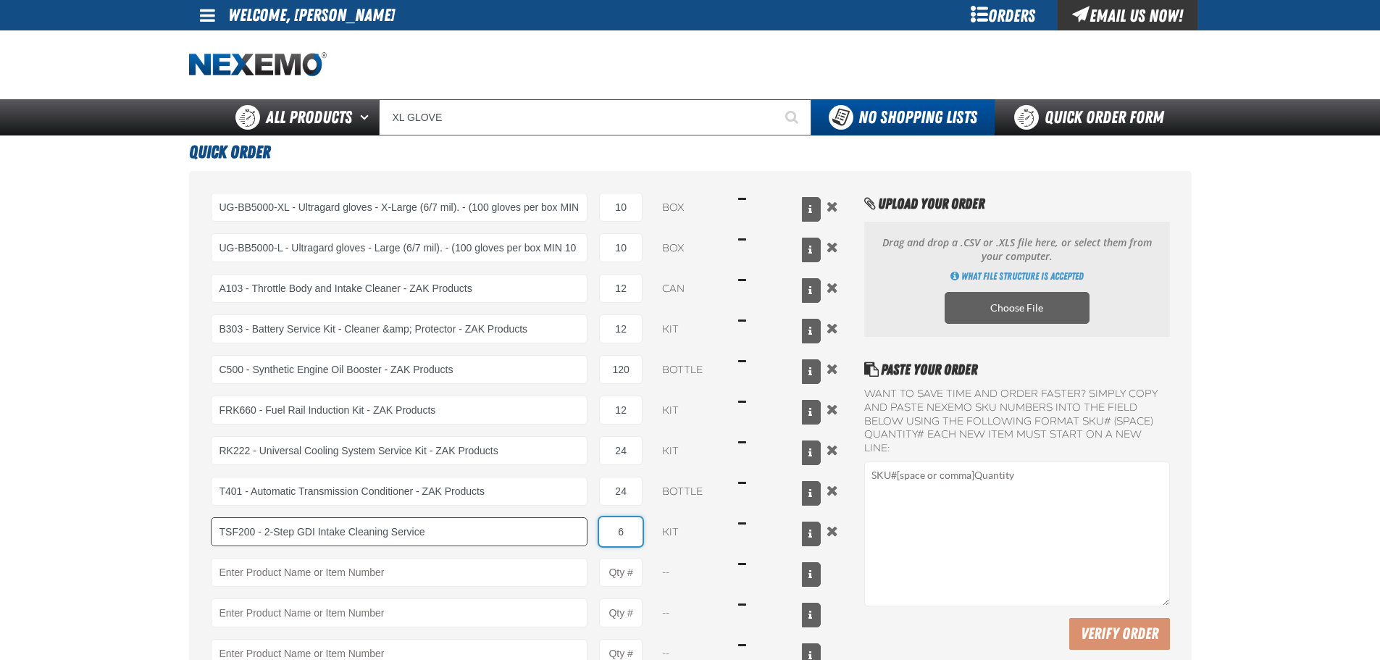
type input "6"
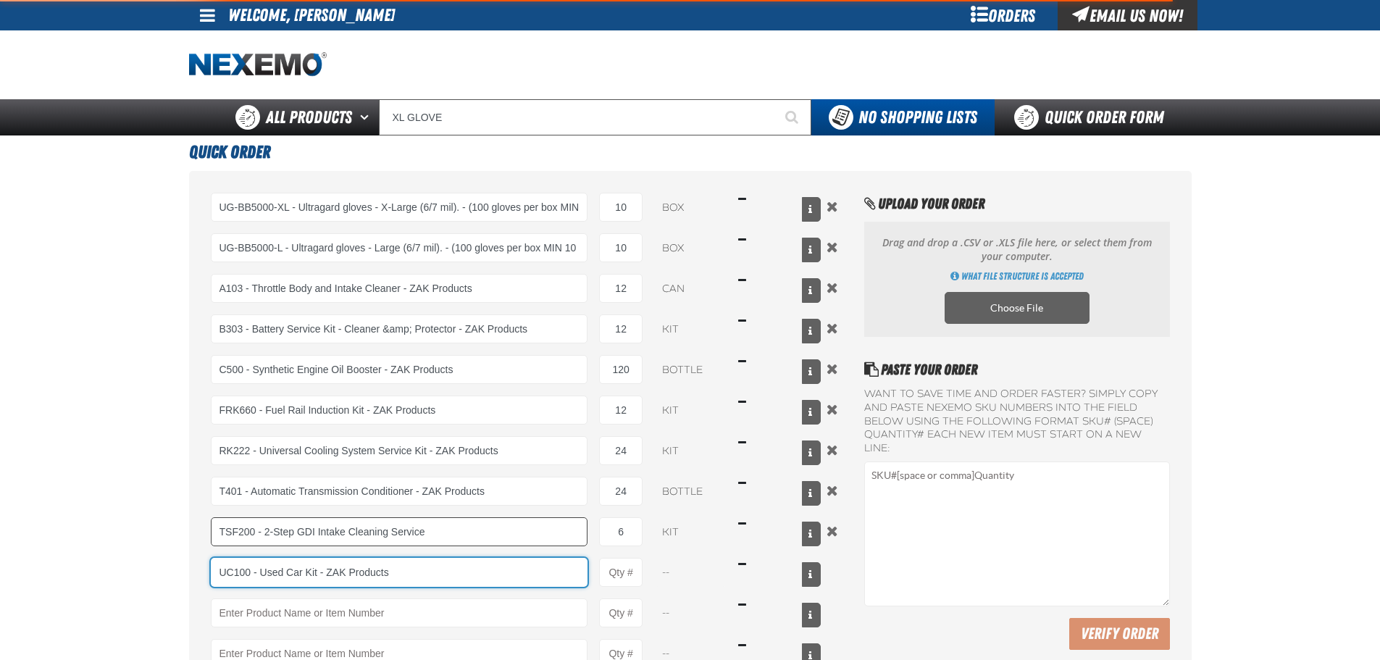
type input "UC100 - Used Car Kit - ZAK Products"
type input "1"
select select "kit"
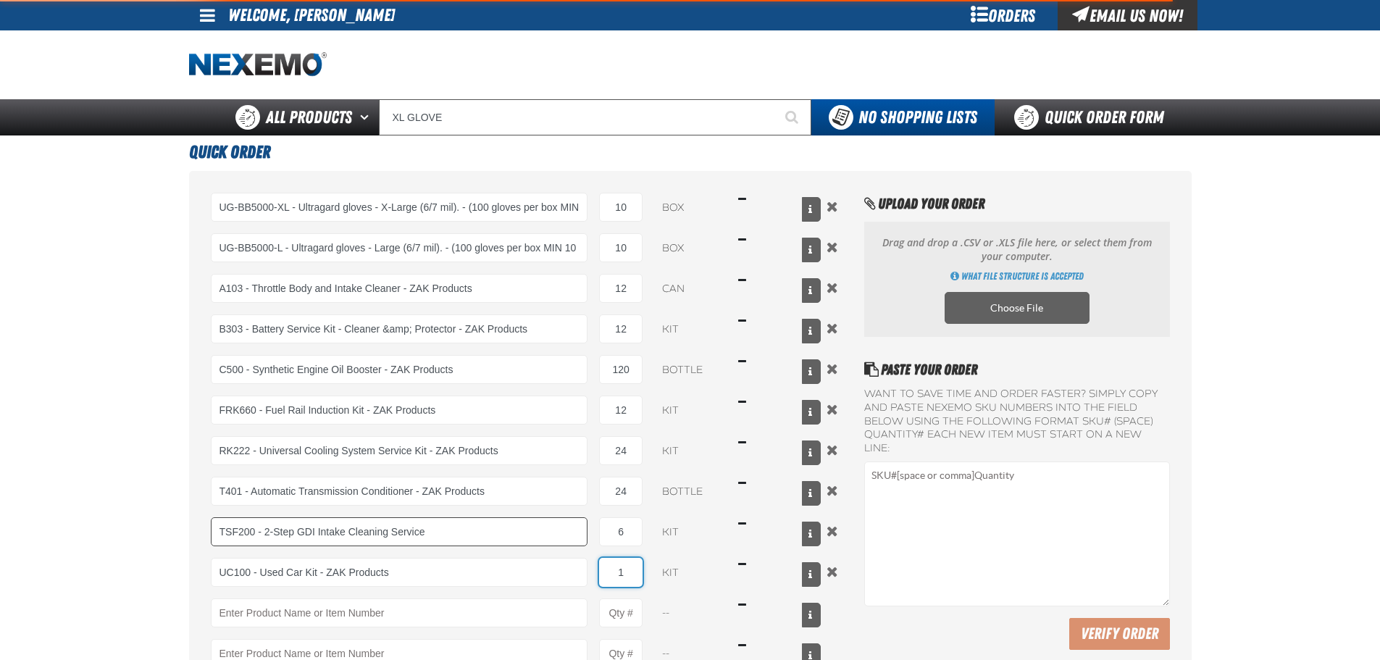
type input "UC100 - Used Car Kit - ZAK Products"
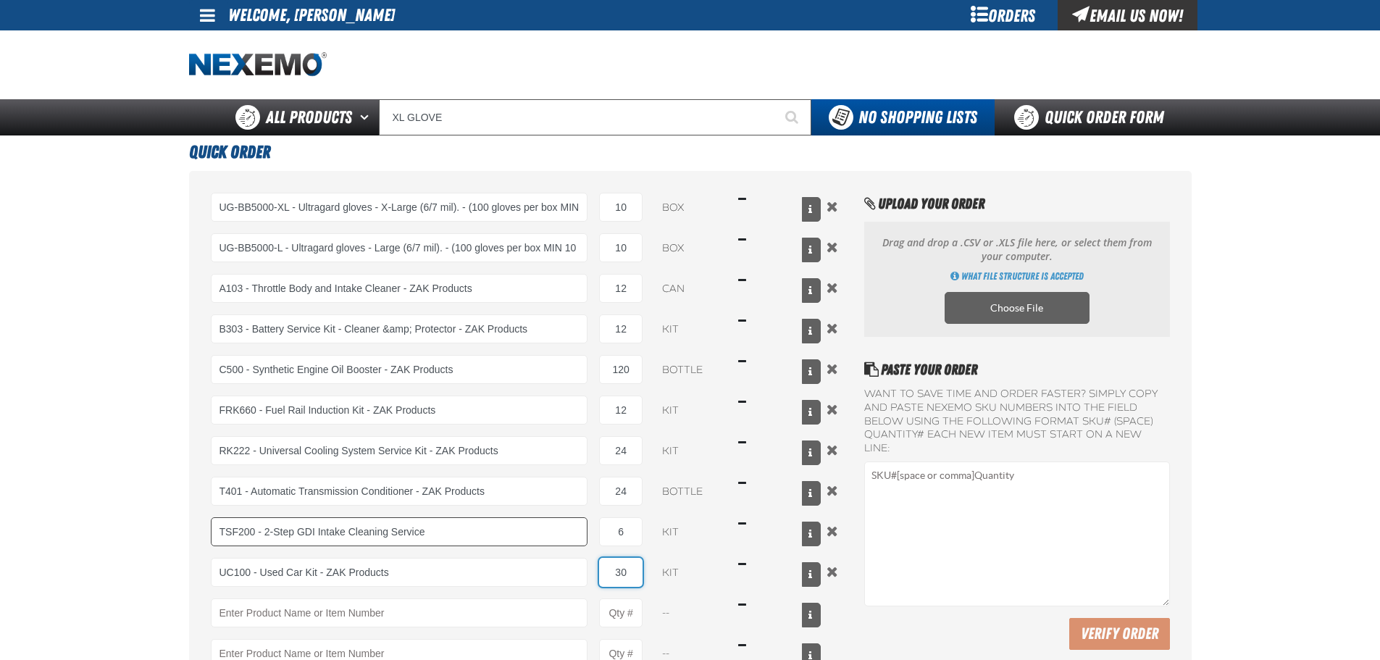
type input "30"
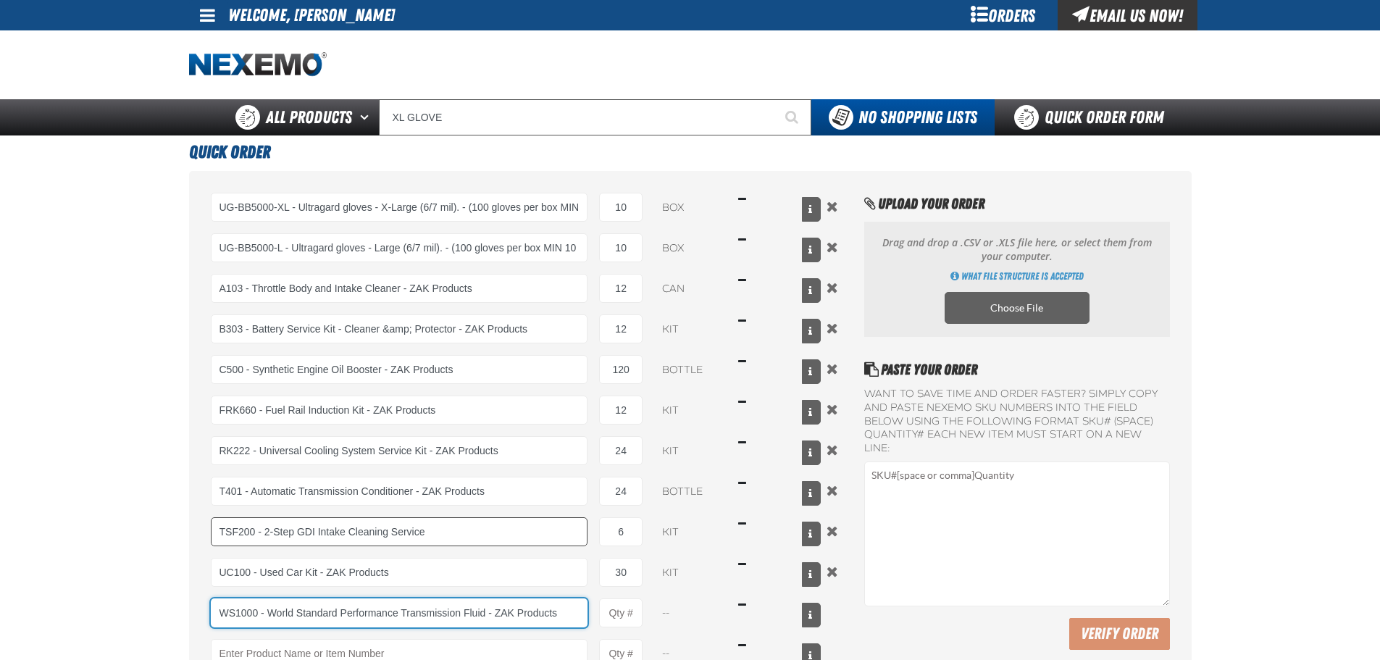
type input "WS1000 - World Standard Performance Transmission Fluid - ZAK Products"
type input "1"
select select "bottle"
type input "WS1000 - World Standard Performance Transmission Fluid - ZAK Products"
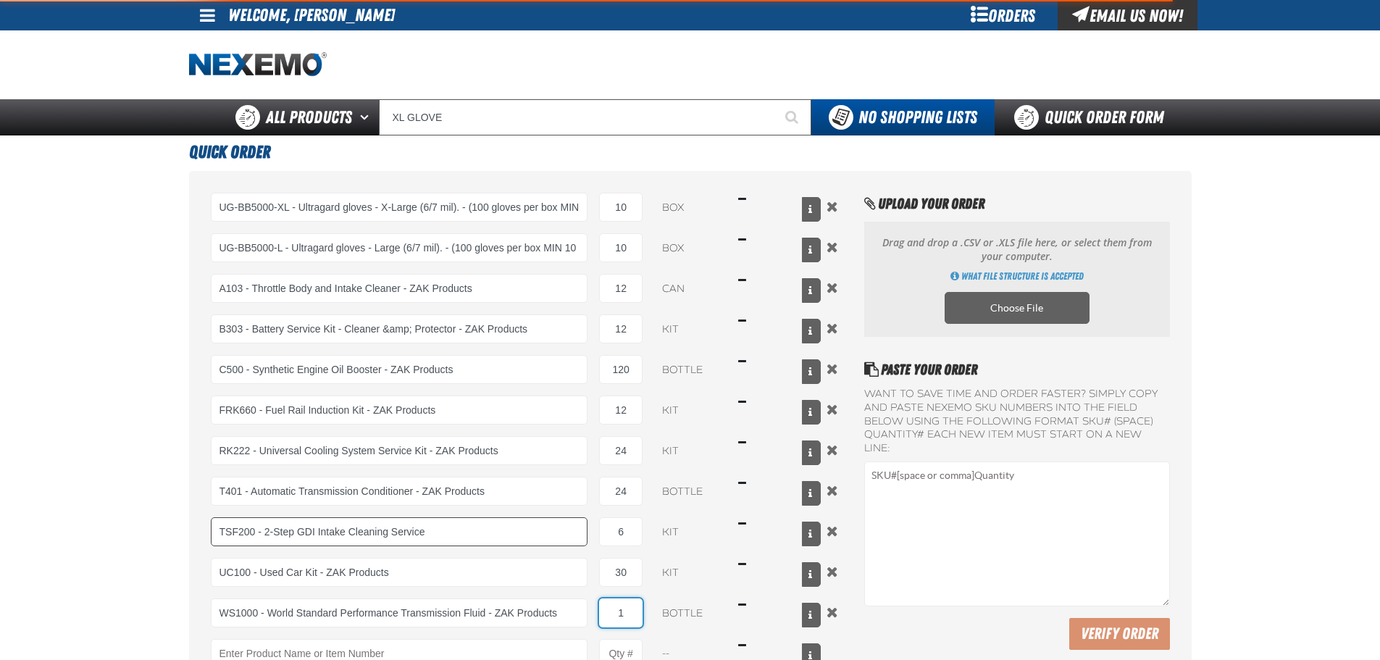
type input "12"
type input "WS1000 - World Standard Performance Transmission Fluid - ZAK Products"
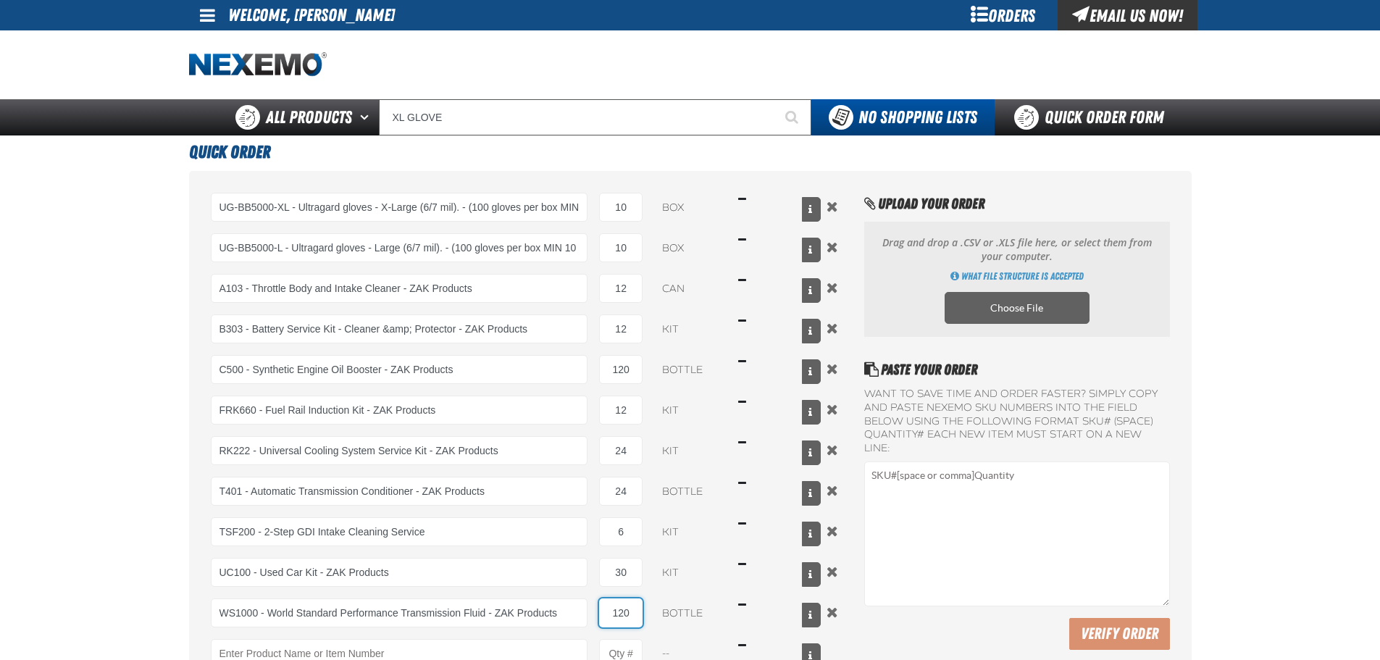
type input "120"
click at [96, 436] on main "Quick Order UG-BB5000-XL - Ultragard gloves - X-Large (6/7 mil). - (100 gloves …" at bounding box center [690, 486] width 1380 height 701
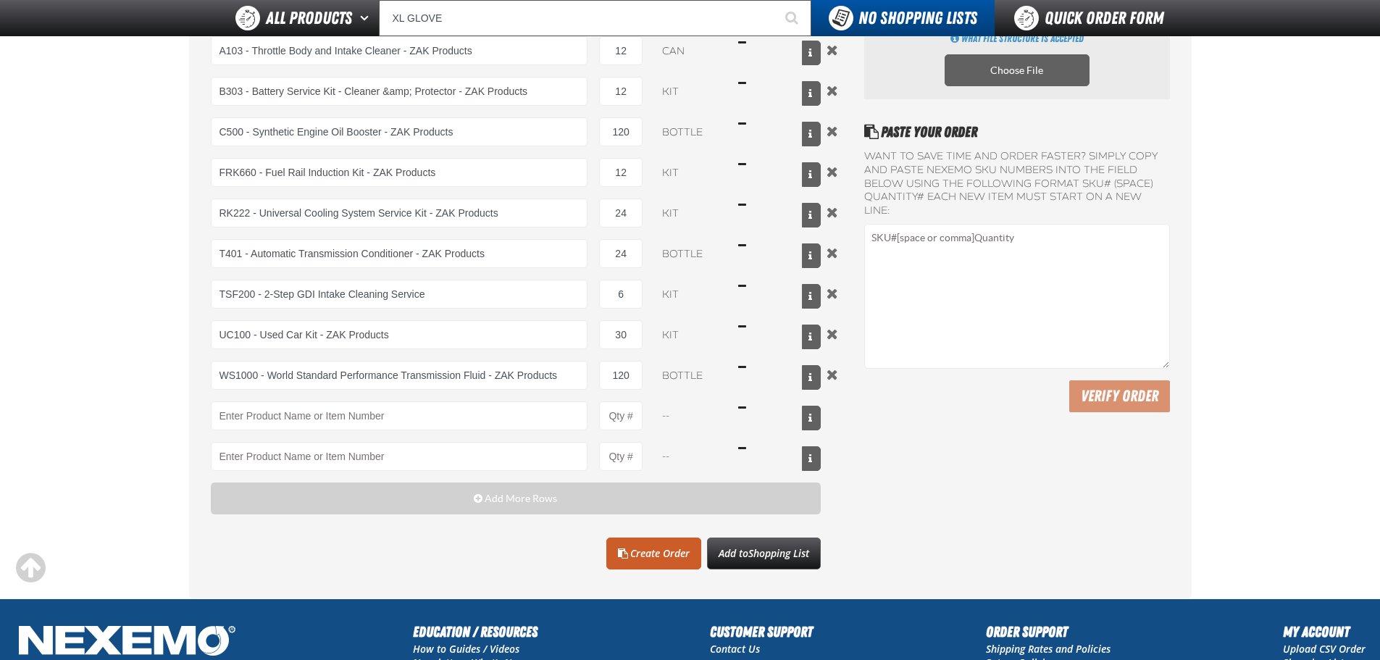
scroll to position [72, 0]
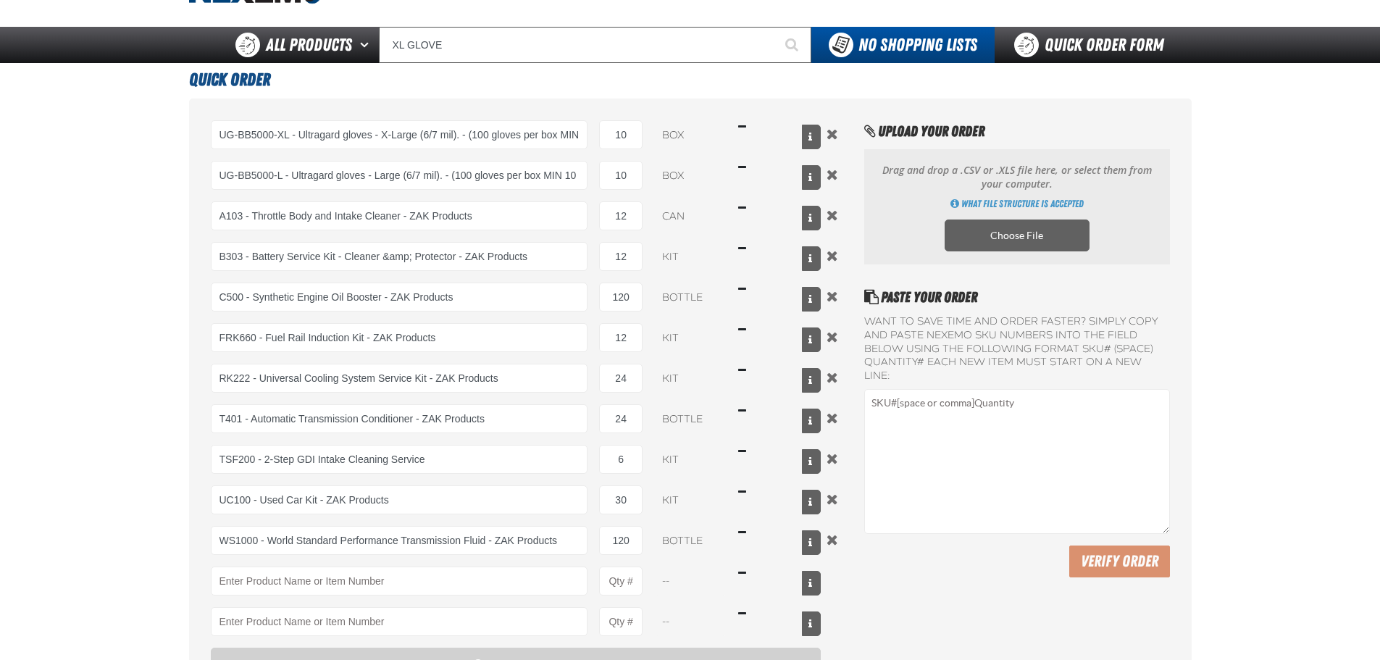
click at [107, 446] on main "Quick Order UG-BB5000-XL - Ultragard gloves - X-Large (6/7 mil). - (100 gloves …" at bounding box center [690, 413] width 1380 height 701
click at [76, 350] on main "Quick Order UG-BB5000-XL - Ultragard gloves - X-Large (6/7 mil). - (100 gloves …" at bounding box center [690, 413] width 1380 height 701
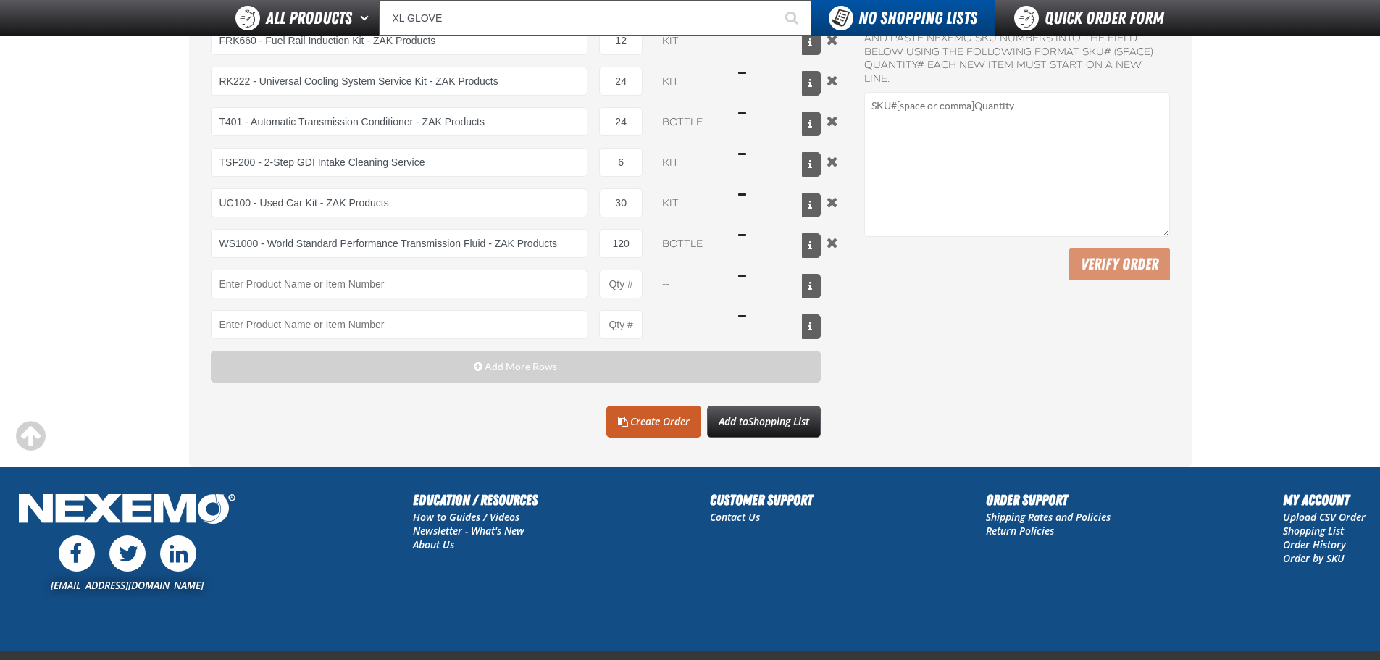
scroll to position [417, 0]
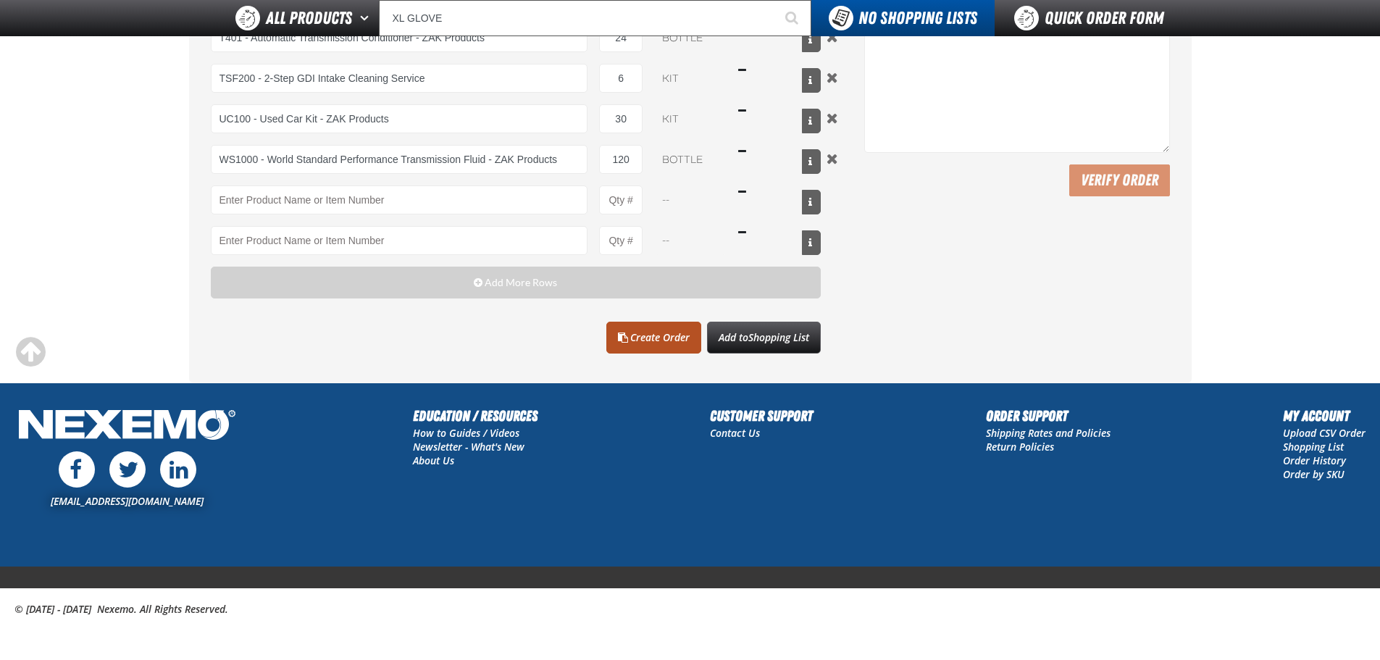
click at [656, 331] on link "Create Order" at bounding box center [654, 338] width 95 height 32
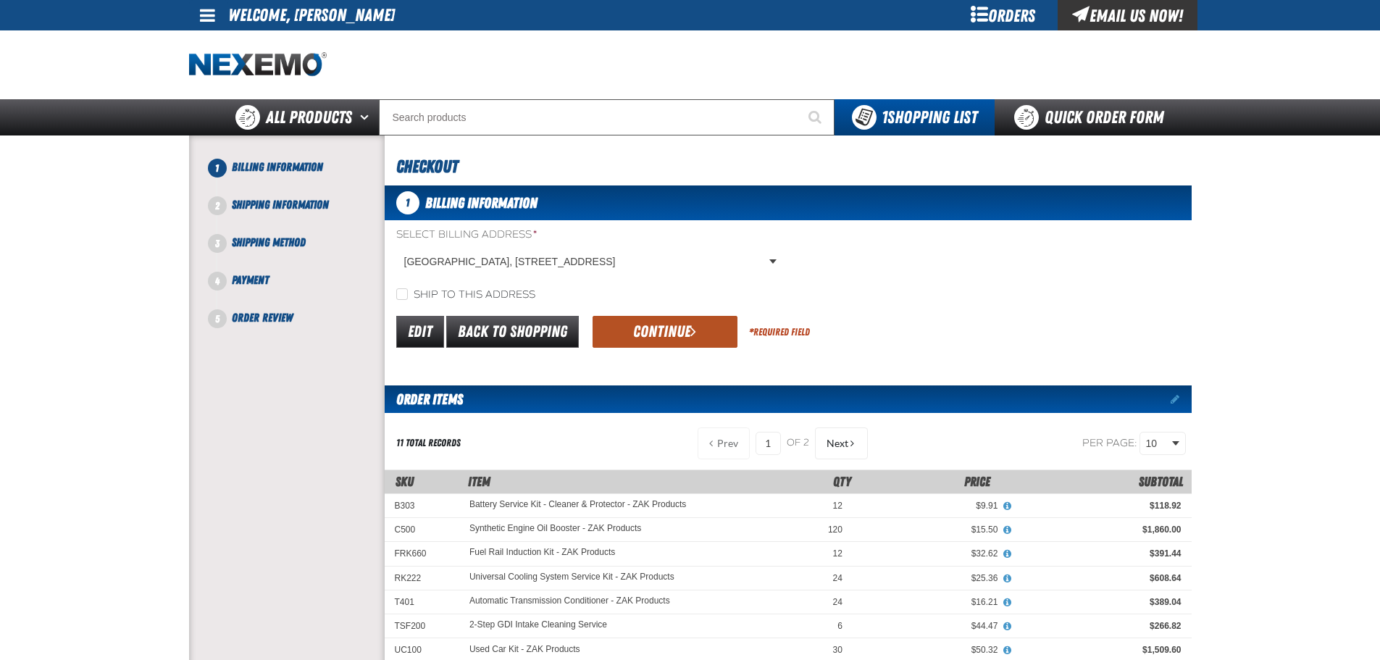
click at [644, 332] on button "Continue" at bounding box center [665, 332] width 145 height 32
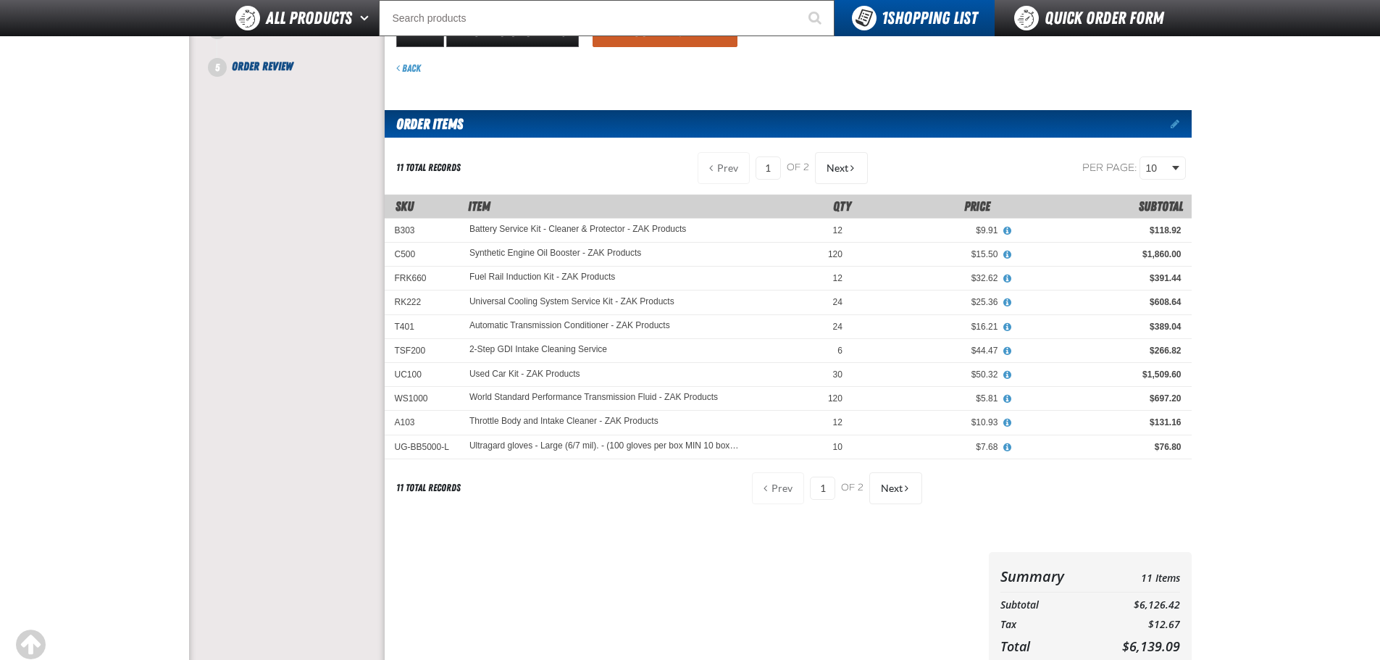
scroll to position [72, 0]
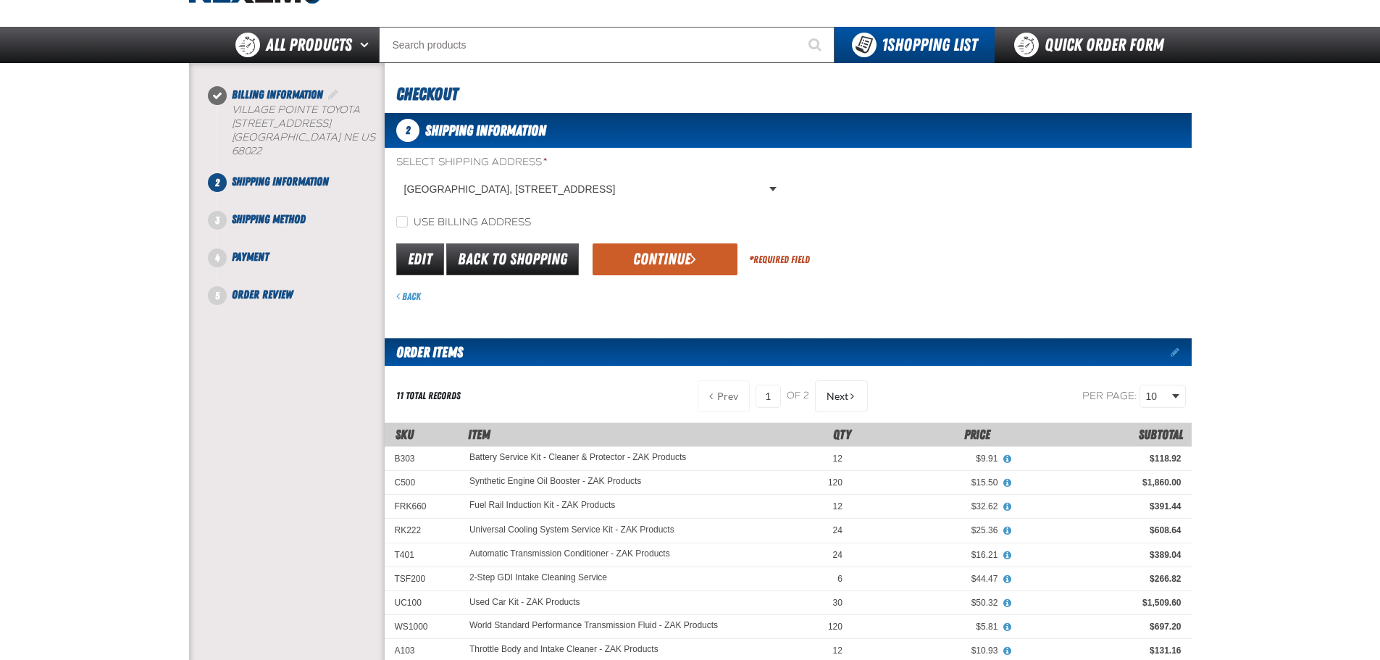
click at [692, 269] on button "Continue" at bounding box center [665, 259] width 145 height 32
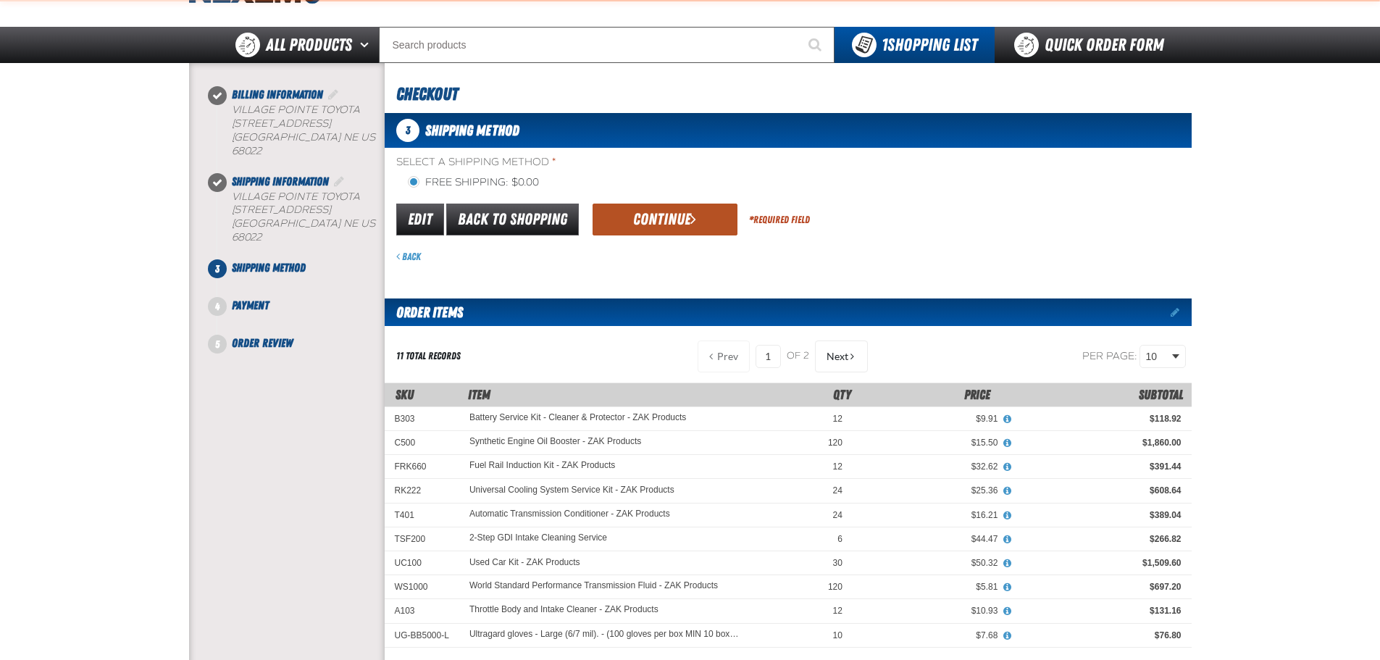
click at [667, 233] on button "Continue" at bounding box center [665, 220] width 145 height 32
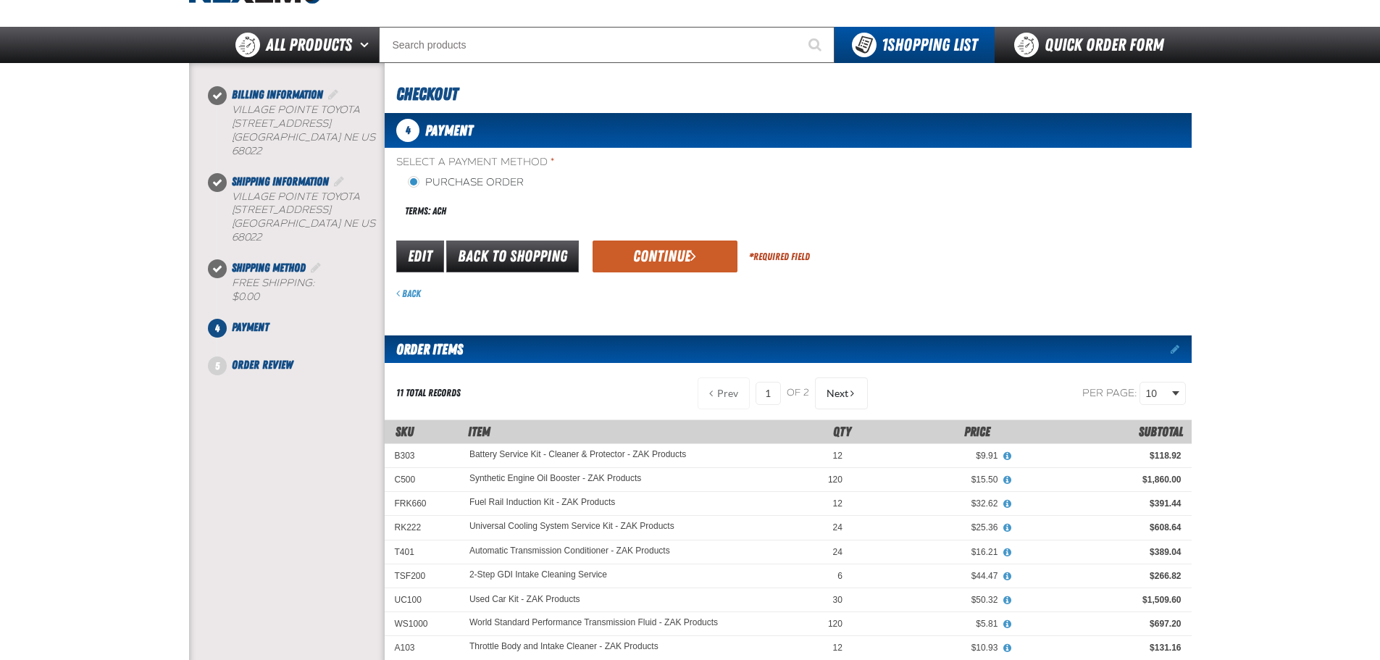
click at [661, 240] on div "Edit Back to Shopping Continue * Required Field" at bounding box center [788, 256] width 807 height 37
click at [660, 249] on button "Continue" at bounding box center [665, 257] width 145 height 32
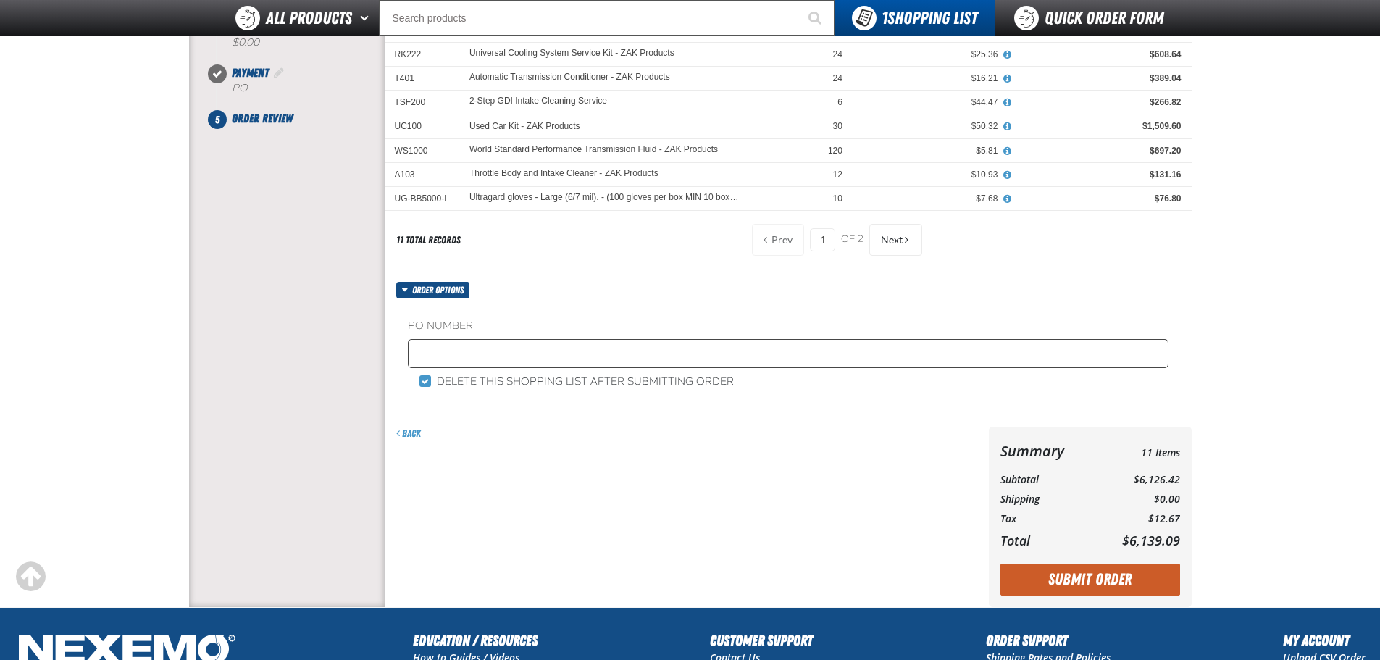
scroll to position [290, 0]
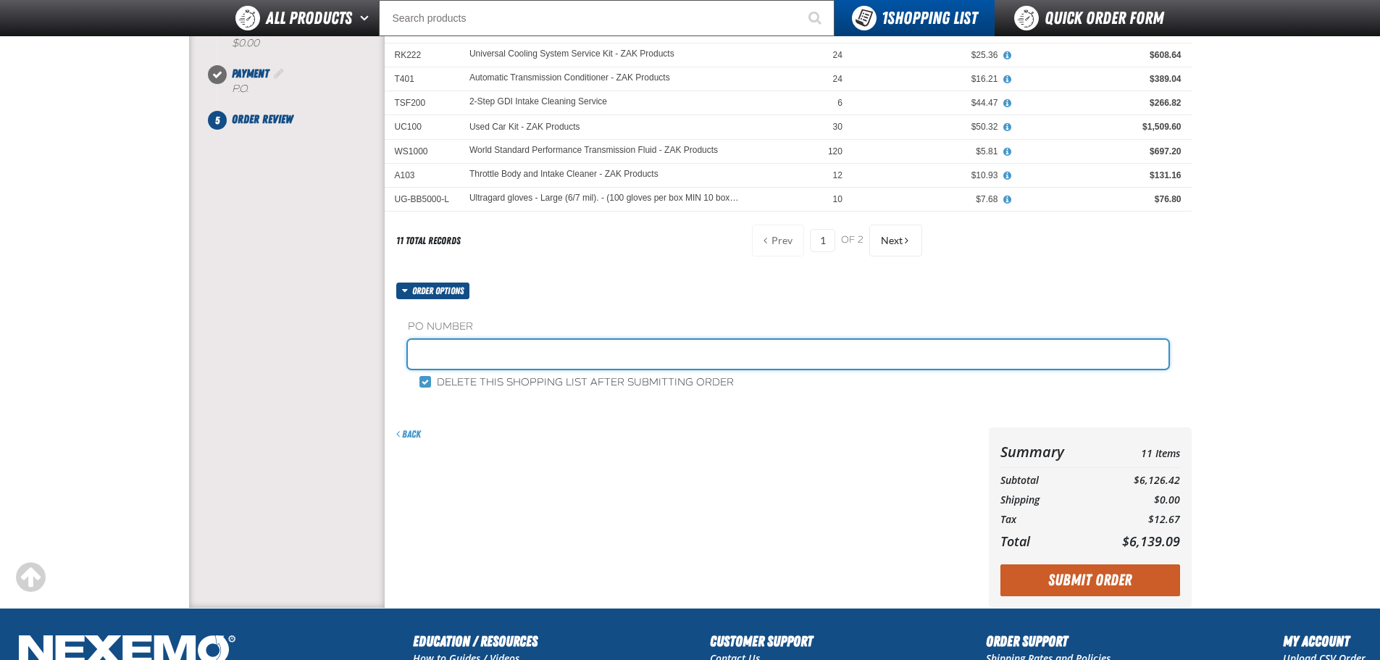
click at [496, 353] on input "text" at bounding box center [788, 354] width 761 height 29
type input "Z101325"
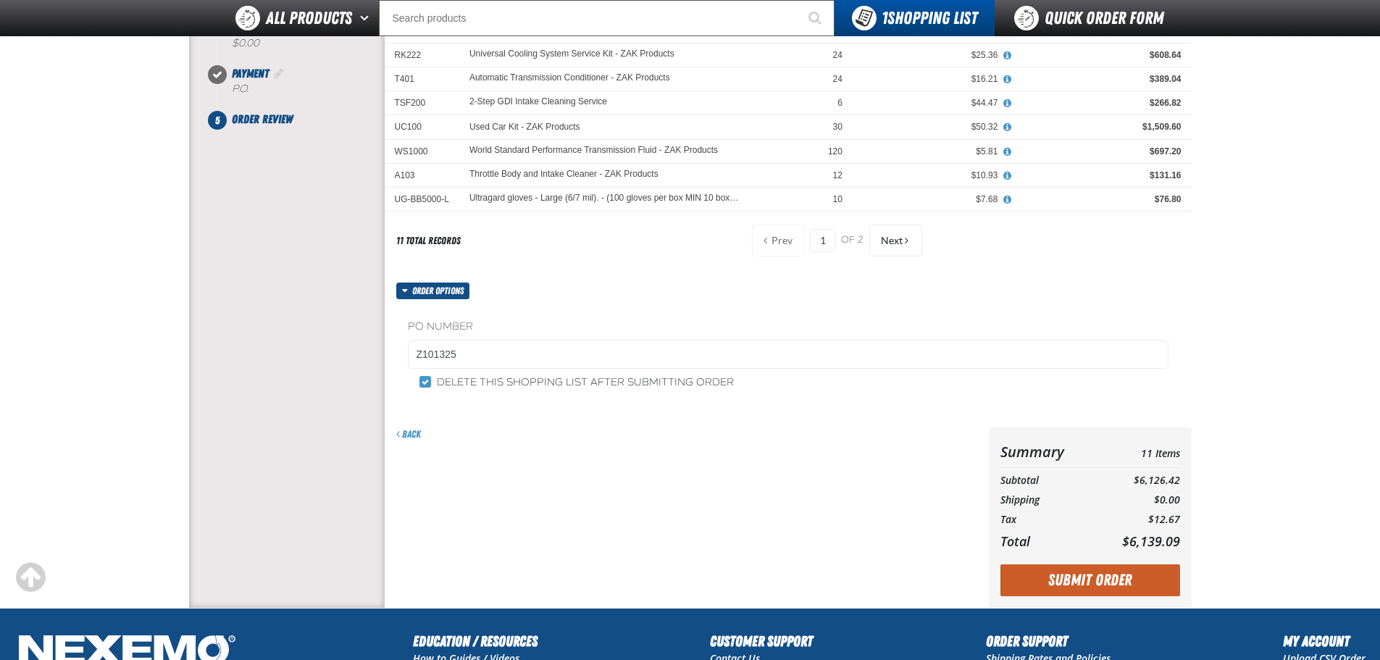
click at [562, 278] on div "11 total records Show All Prev 1 of 2 Next" at bounding box center [788, 254] width 807 height 707
click at [1095, 583] on button "Submit Order" at bounding box center [1091, 580] width 180 height 32
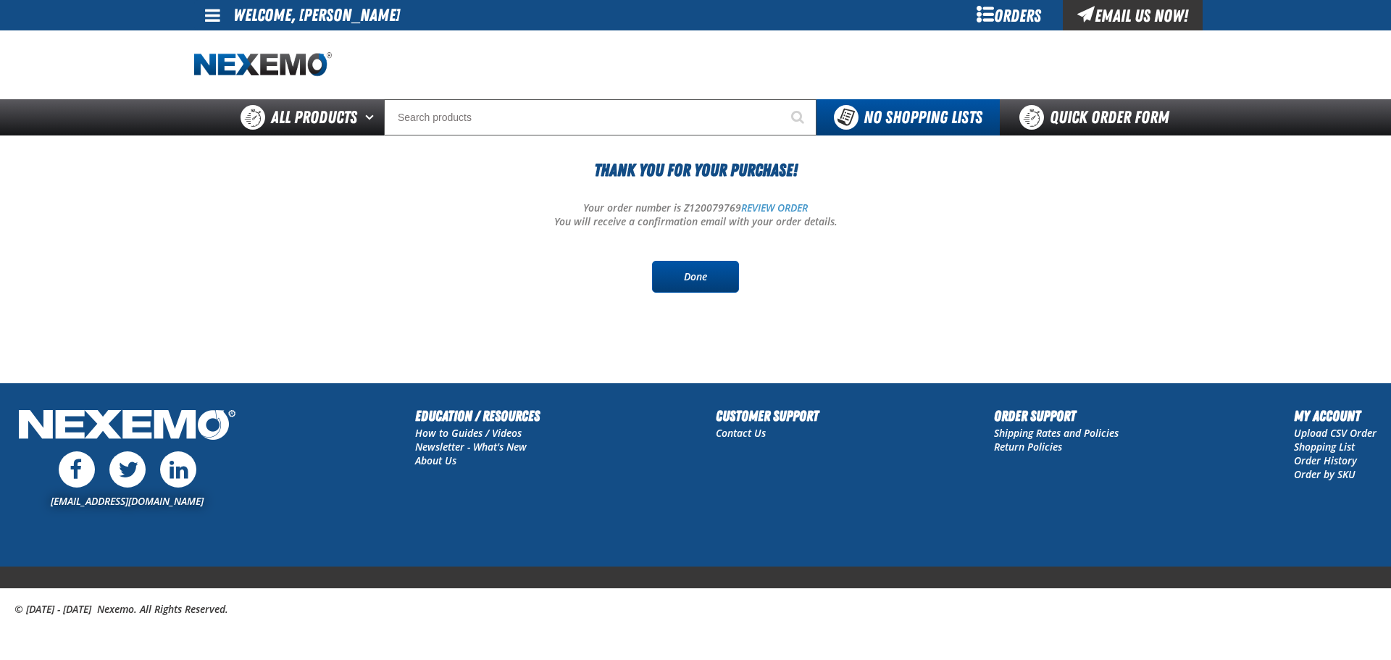
click at [697, 269] on link "Done" at bounding box center [695, 277] width 87 height 32
